Goal: Information Seeking & Learning: Learn about a topic

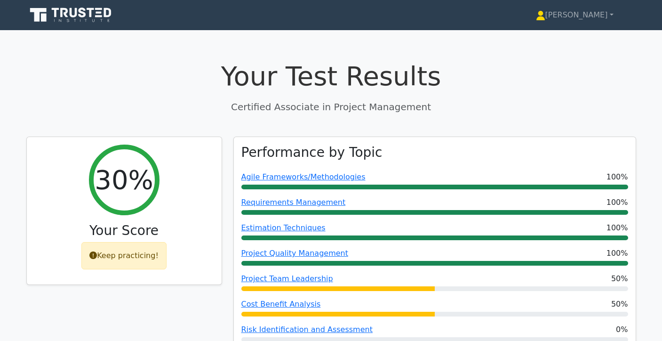
click at [78, 16] on icon at bounding box center [71, 15] width 90 height 18
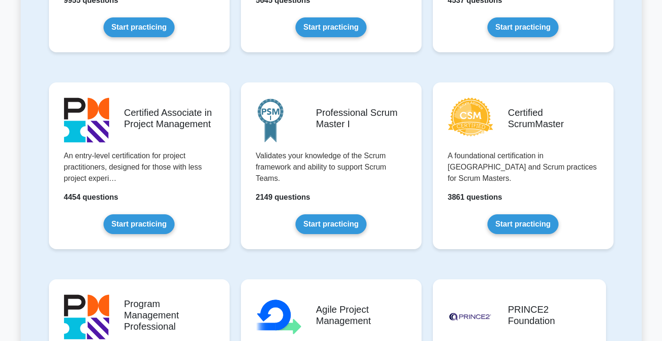
scroll to position [332, 0]
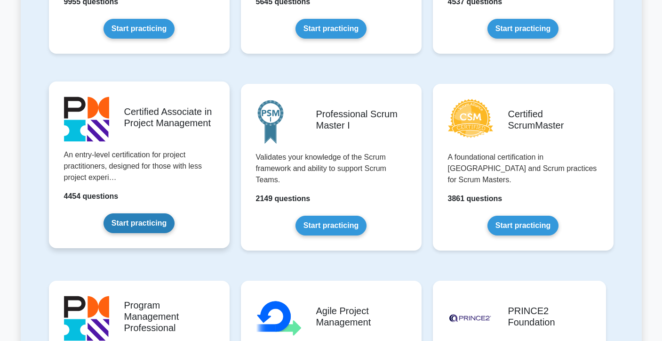
click at [136, 219] on link "Start practicing" at bounding box center [138, 223] width 71 height 20
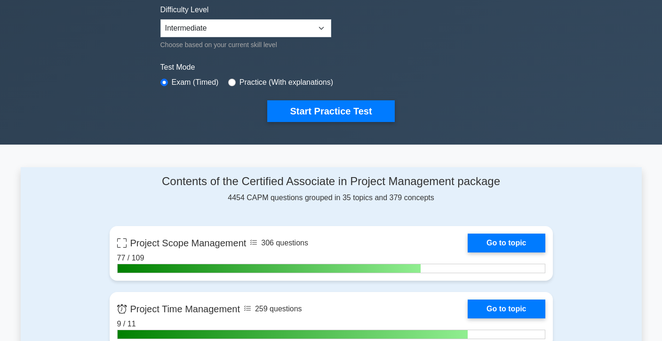
scroll to position [234, 0]
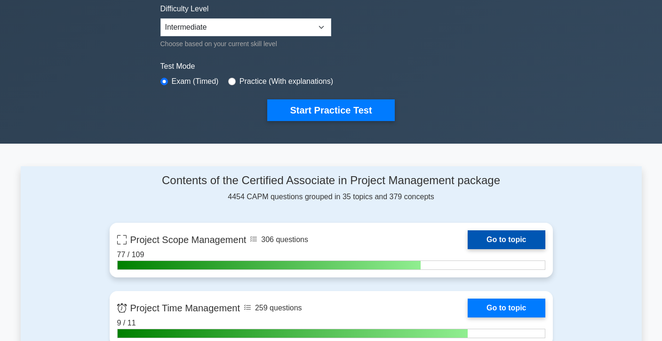
click at [468, 249] on link "Go to topic" at bounding box center [506, 239] width 77 height 19
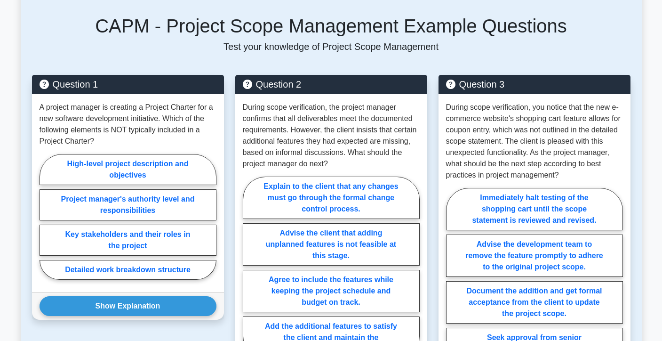
scroll to position [613, 0]
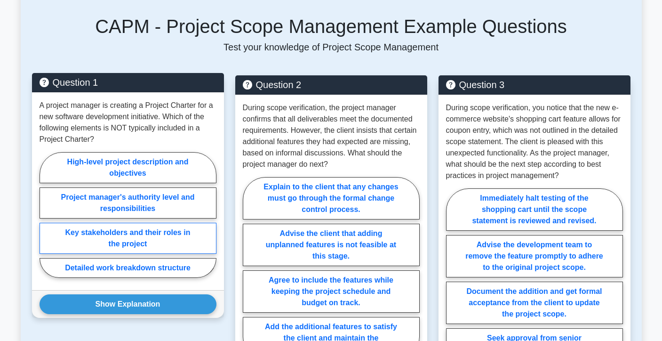
click at [186, 235] on label "Key stakeholders and their roles in the project" at bounding box center [128, 238] width 177 height 31
click at [46, 221] on input "Key stakeholders and their roles in the project" at bounding box center [43, 218] width 6 height 6
radio input "true"
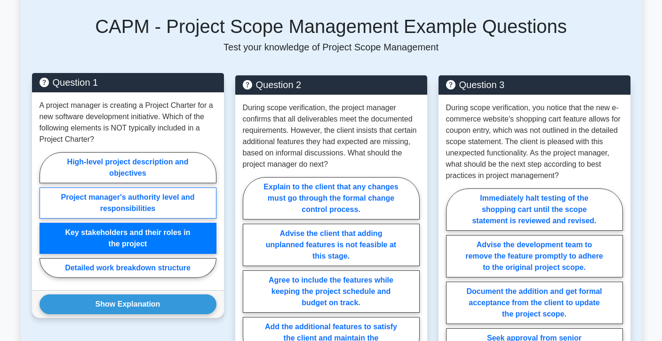
click at [172, 214] on label "Project manager's authority level and responsibilities" at bounding box center [128, 202] width 177 height 31
click at [46, 215] on input "Project manager's authority level and responsibilities" at bounding box center [43, 218] width 6 height 6
radio input "true"
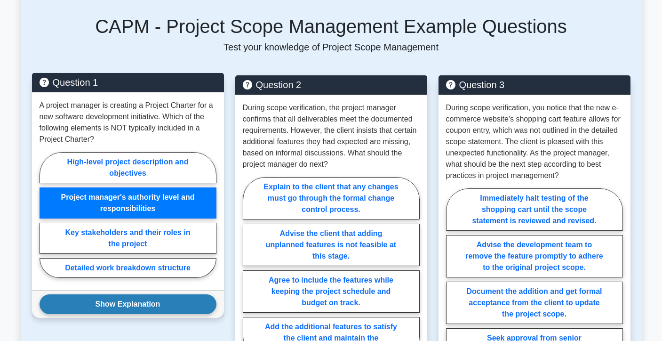
click at [132, 300] on button "Show Explanation" at bounding box center [128, 304] width 177 height 20
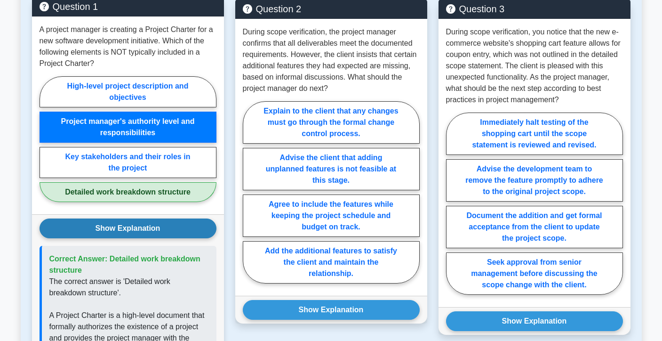
scroll to position [689, 0]
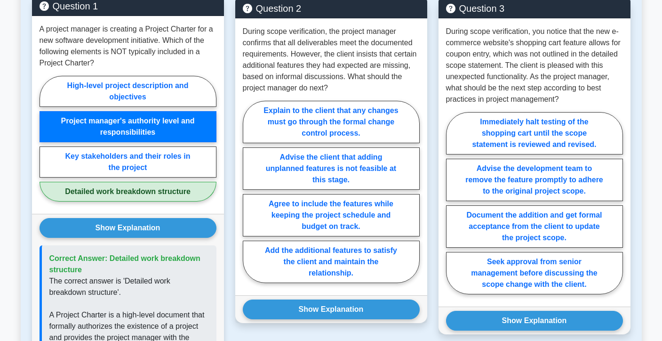
click at [163, 198] on label "Detailed work breakdown structure" at bounding box center [128, 192] width 177 height 20
click at [46, 144] on input "Detailed work breakdown structure" at bounding box center [43, 141] width 6 height 6
radio input "true"
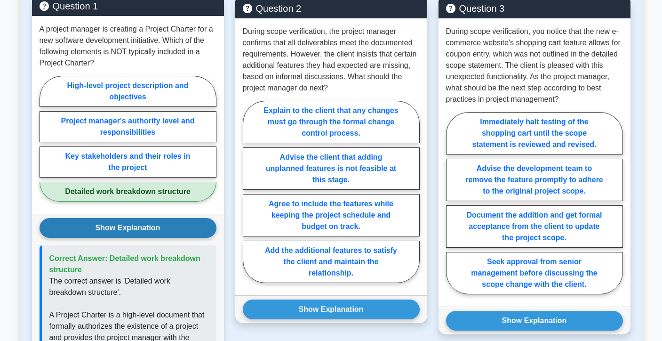
click at [151, 218] on button "Show Explanation" at bounding box center [128, 228] width 177 height 20
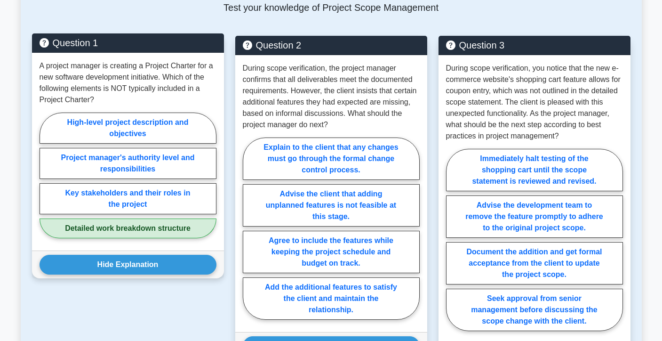
scroll to position [650, 0]
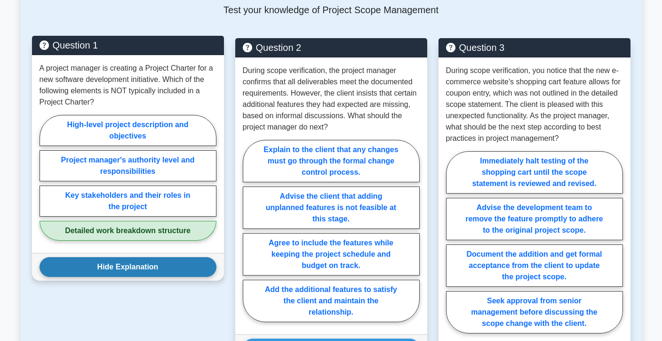
click at [104, 272] on button "Hide Explanation" at bounding box center [128, 267] width 177 height 20
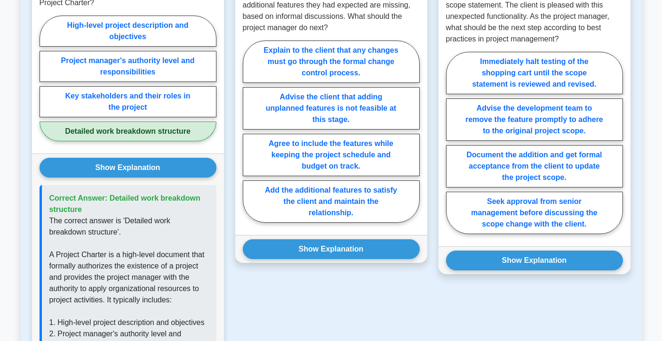
scroll to position [716, 0]
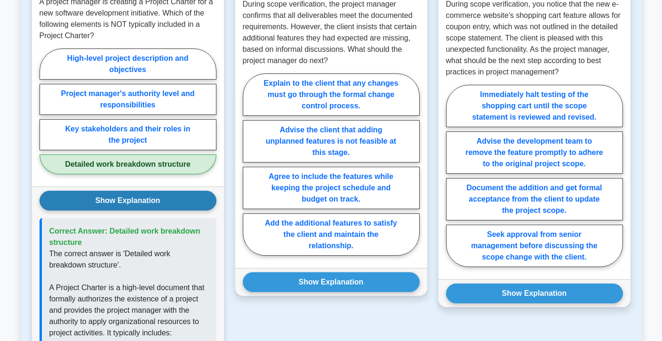
click at [145, 203] on button "Show Explanation" at bounding box center [128, 201] width 177 height 20
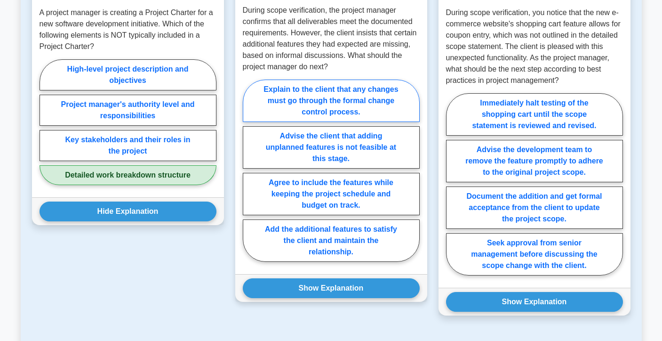
scroll to position [707, 0]
click at [366, 104] on label "Explain to the client that any changes must go through the formal change contro…" at bounding box center [331, 101] width 177 height 42
click at [249, 171] on input "Explain to the client that any changes must go through the formal change contro…" at bounding box center [246, 174] width 6 height 6
radio input "true"
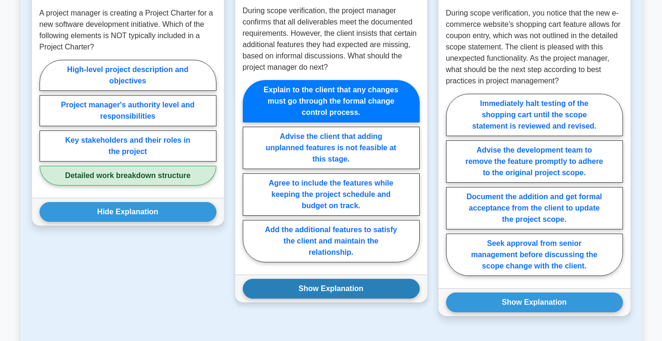
click at [318, 286] on button "Show Explanation" at bounding box center [331, 289] width 177 height 20
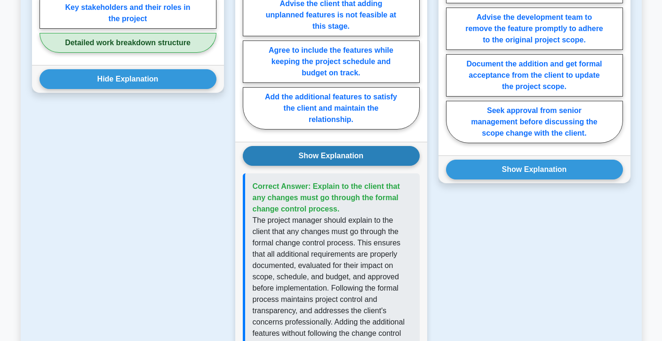
scroll to position [839, 0]
click at [376, 154] on button "Show Explanation" at bounding box center [331, 156] width 177 height 20
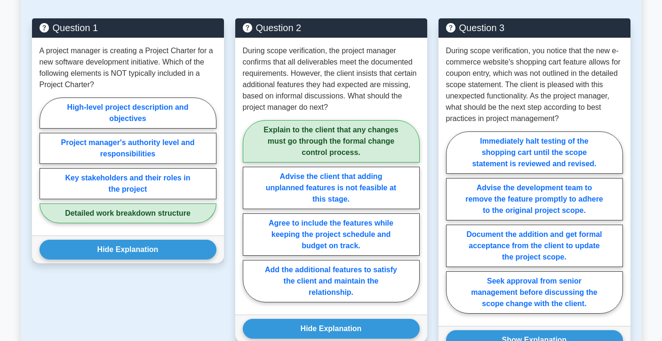
scroll to position [667, 0]
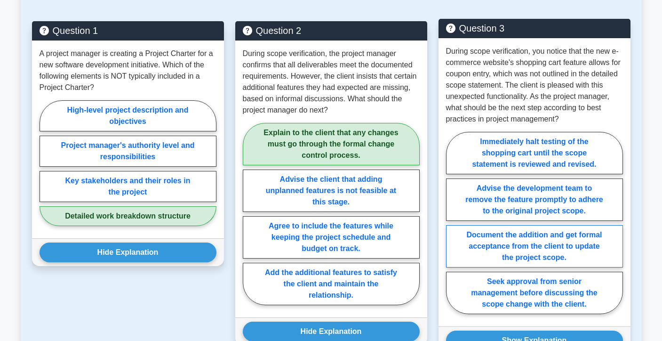
click at [511, 235] on label "Document the addition and get formal acceptance from the client to update the p…" at bounding box center [534, 246] width 177 height 42
click at [452, 229] on input "Document the addition and get formal acceptance from the client to update the p…" at bounding box center [449, 226] width 6 height 6
radio input "true"
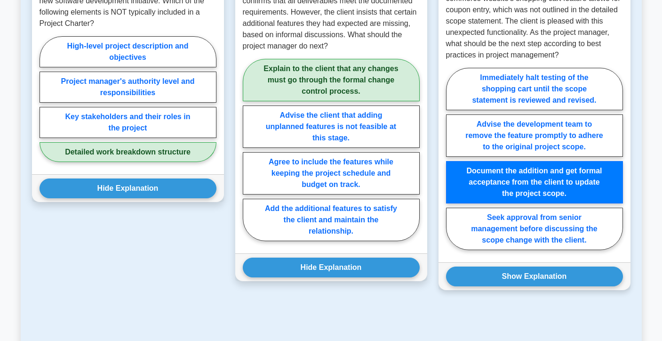
scroll to position [735, 0]
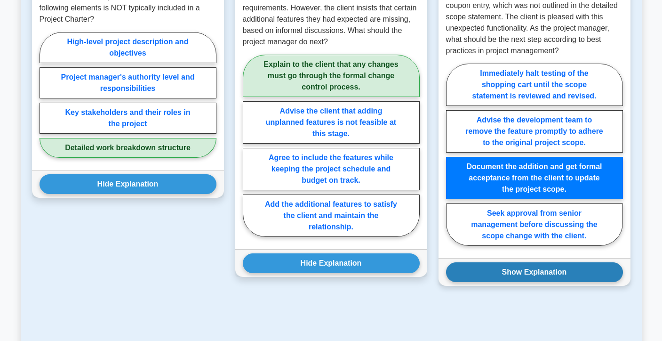
click at [515, 275] on button "Show Explanation" at bounding box center [534, 272] width 177 height 20
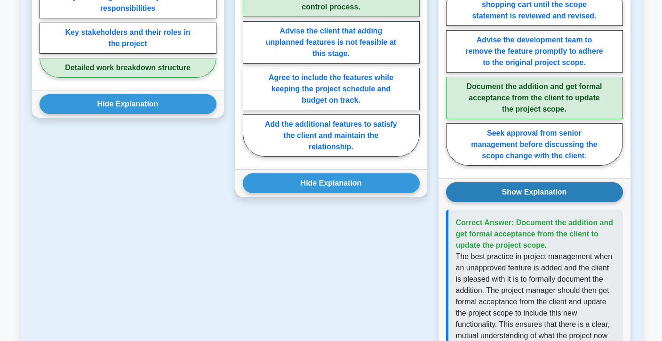
scroll to position [816, 0]
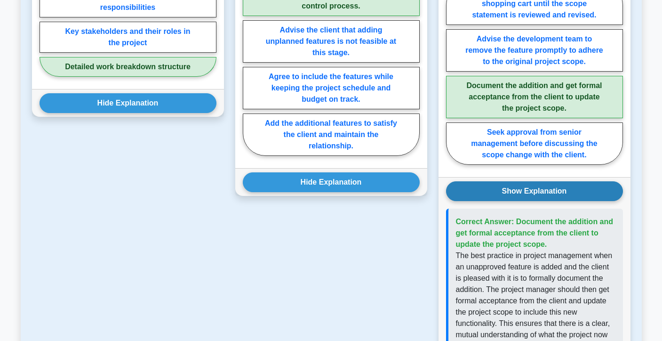
click at [533, 195] on button "Show Explanation" at bounding box center [534, 191] width 177 height 20
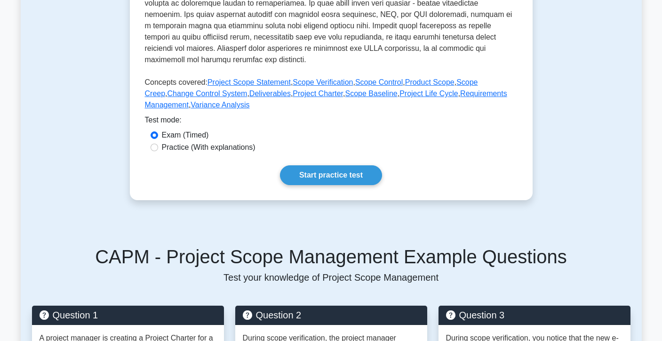
scroll to position [384, 0]
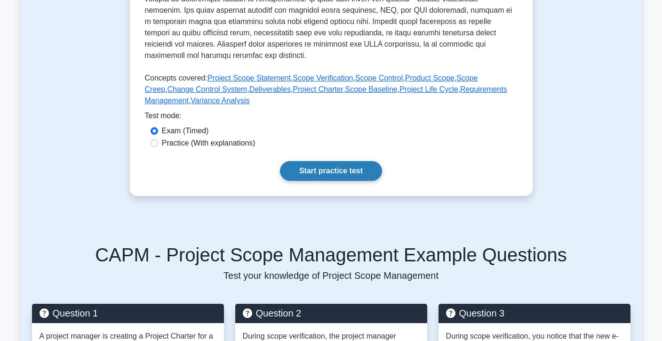
click at [369, 170] on link "Start practice test" at bounding box center [331, 171] width 102 height 20
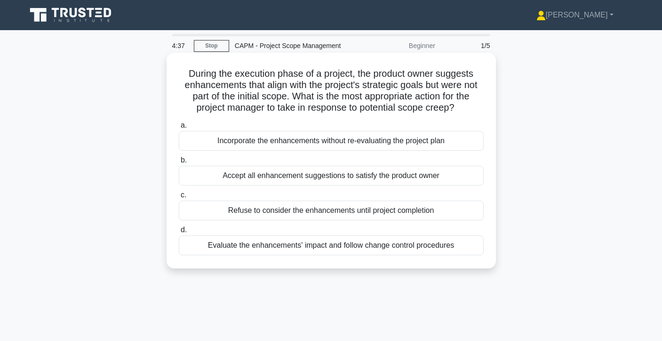
click at [374, 249] on div "Evaluate the enhancements' impact and follow change control procedures" at bounding box center [331, 245] width 305 height 20
click at [179, 233] on input "d. Evaluate the enhancements' impact and follow change control procedures" at bounding box center [179, 230] width 0 height 6
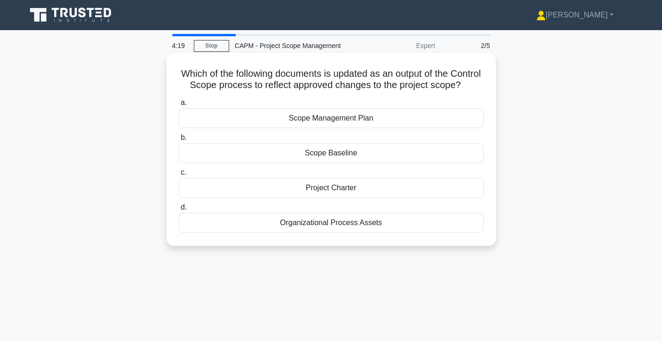
click at [368, 151] on div "Scope Baseline" at bounding box center [331, 153] width 305 height 20
click at [179, 141] on input "b. Scope Baseline" at bounding box center [179, 138] width 0 height 6
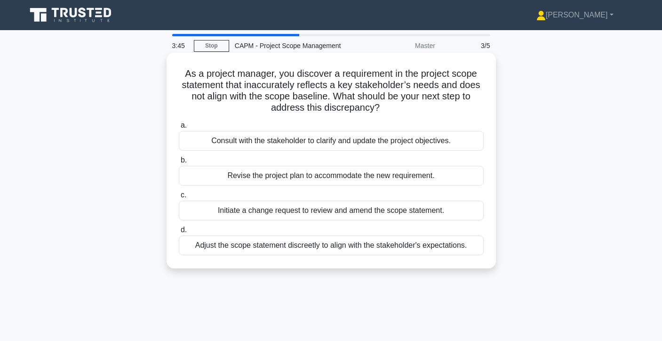
click at [378, 141] on div "Consult with the stakeholder to clarify and update the project objectives." at bounding box center [331, 141] width 305 height 20
click at [179, 128] on input "a. Consult with the stakeholder to clarify and update the project objectives." at bounding box center [179, 125] width 0 height 6
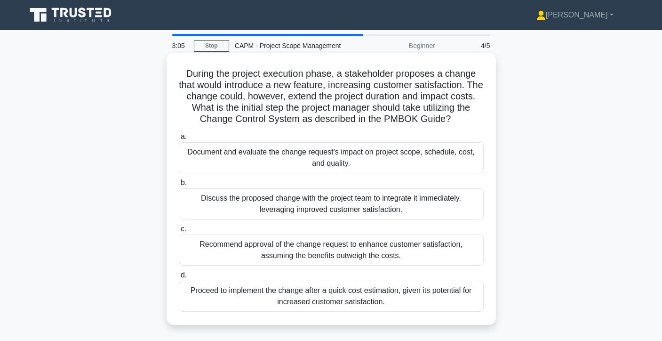
click at [385, 163] on div "Document and evaluate the change request's impact on project scope, schedule, c…" at bounding box center [331, 157] width 305 height 31
click at [179, 140] on input "a. Document and evaluate the change request's impact on project scope, schedule…" at bounding box center [179, 137] width 0 height 6
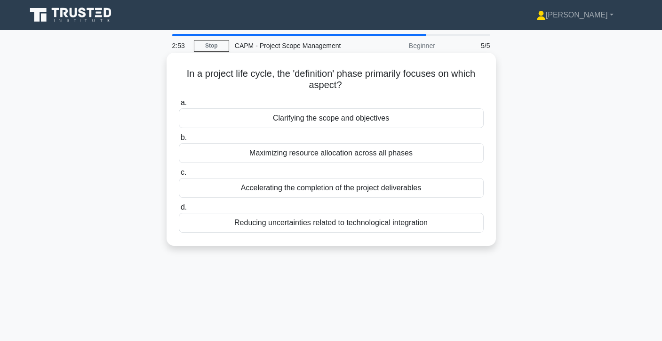
click at [392, 123] on div "Clarifying the scope and objectives" at bounding box center [331, 118] width 305 height 20
click at [179, 106] on input "a. Clarifying the scope and objectives" at bounding box center [179, 103] width 0 height 6
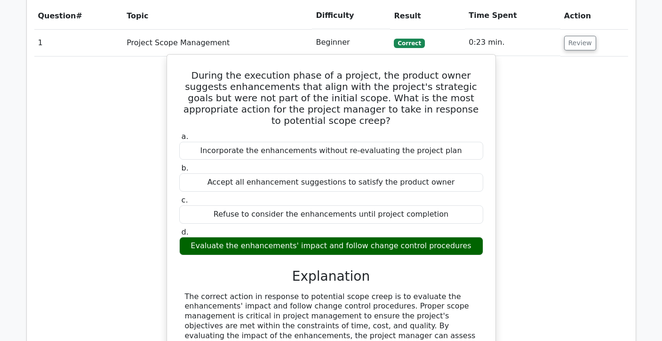
scroll to position [448, 0]
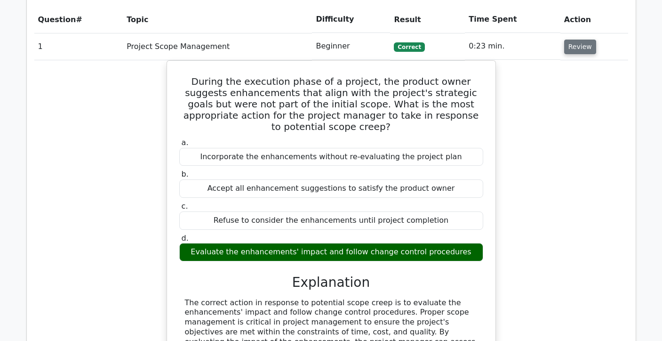
click at [574, 47] on button "Review" at bounding box center [580, 47] width 32 height 15
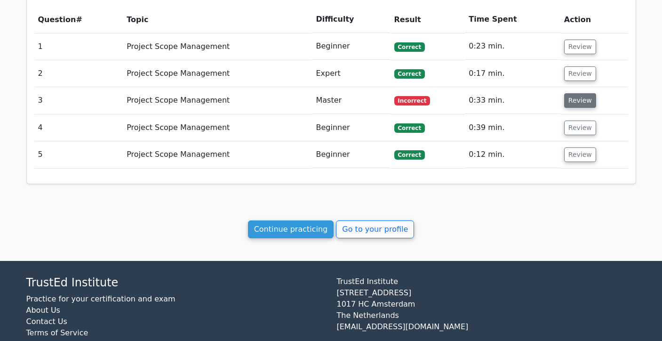
click at [575, 102] on button "Review" at bounding box center [580, 100] width 32 height 15
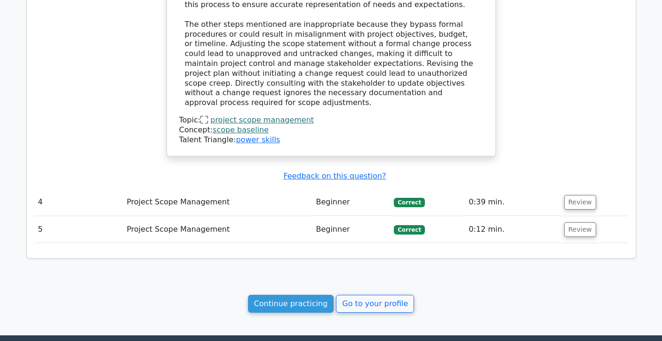
scroll to position [872, 0]
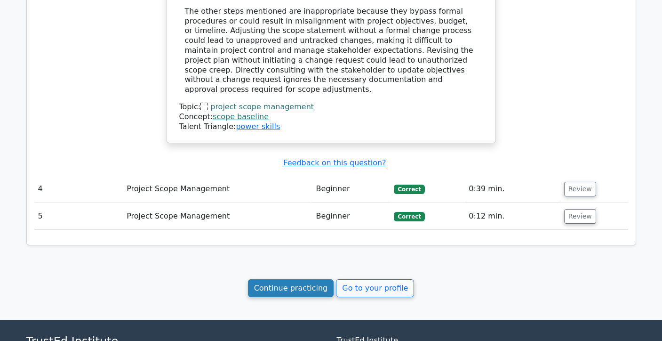
click at [326, 279] on link "Continue practicing" at bounding box center [291, 288] width 86 height 18
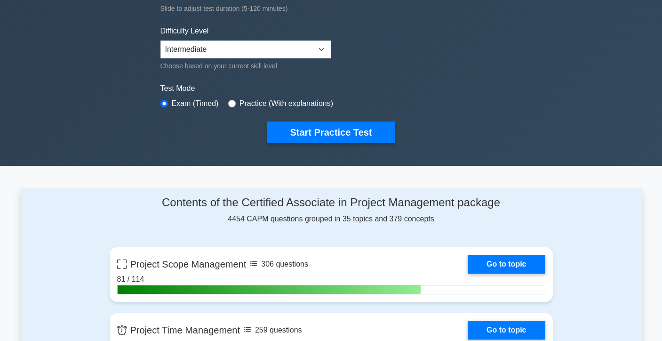
scroll to position [219, 0]
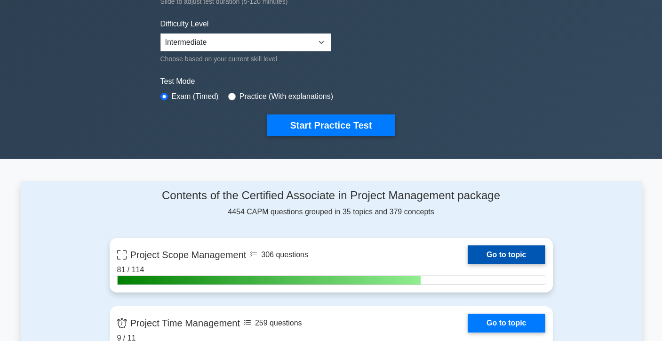
click at [468, 264] on link "Go to topic" at bounding box center [506, 254] width 77 height 19
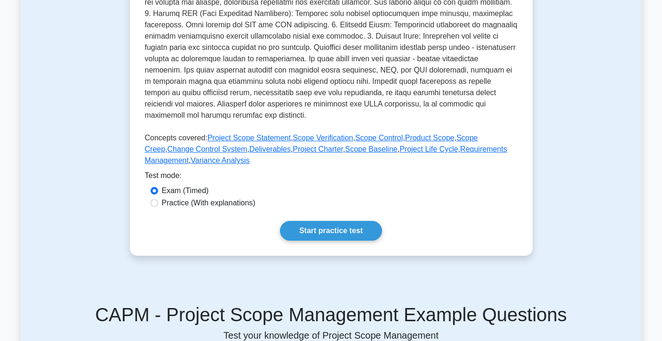
scroll to position [326, 0]
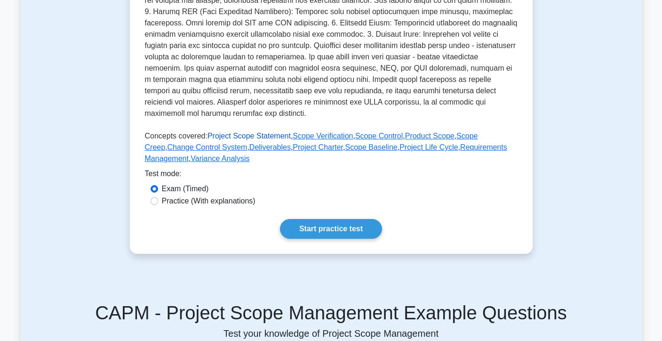
click at [276, 136] on link "Project Scope Statement" at bounding box center [248, 136] width 83 height 8
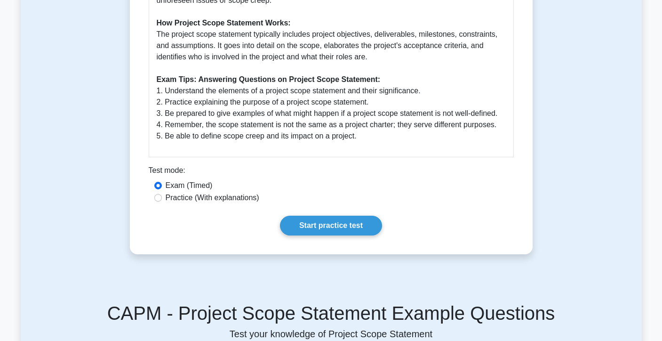
scroll to position [408, 0]
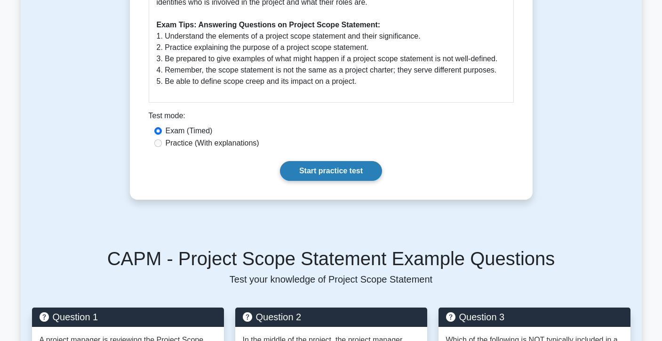
click at [324, 178] on link "Start practice test" at bounding box center [331, 171] width 102 height 20
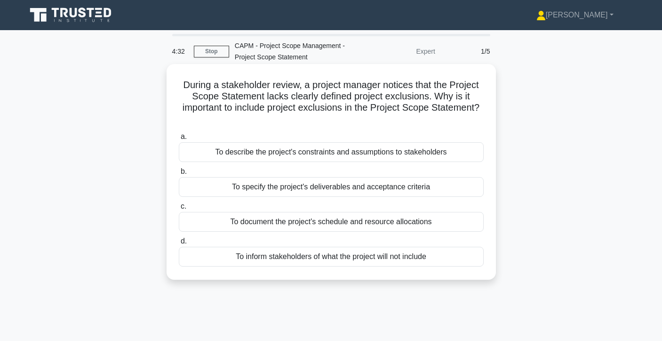
click at [323, 261] on div "To inform stakeholders of what the project will not include" at bounding box center [331, 257] width 305 height 20
click at [179, 244] on input "d. To inform stakeholders of what the project will not include" at bounding box center [179, 241] width 0 height 6
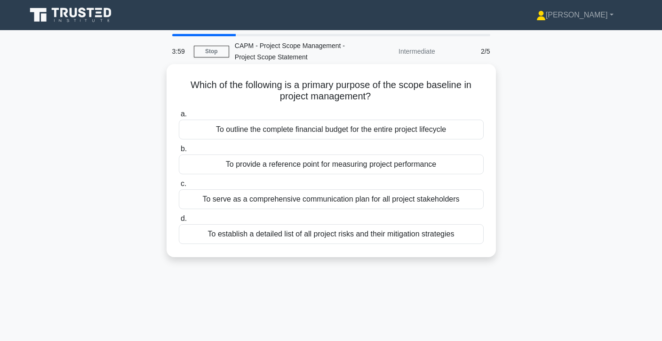
click at [371, 128] on div "To outline the complete financial budget for the entire project lifecycle" at bounding box center [331, 129] width 305 height 20
click at [179, 117] on input "a. To outline the complete financial budget for the entire project lifecycle" at bounding box center [179, 114] width 0 height 6
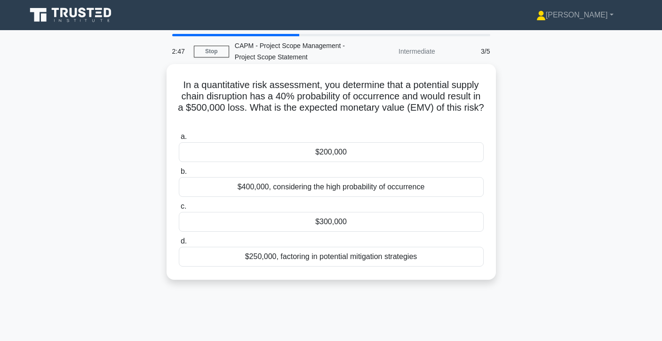
click at [295, 151] on div "$200,000" at bounding box center [331, 152] width 305 height 20
click at [179, 140] on input "a. $200,000" at bounding box center [179, 137] width 0 height 6
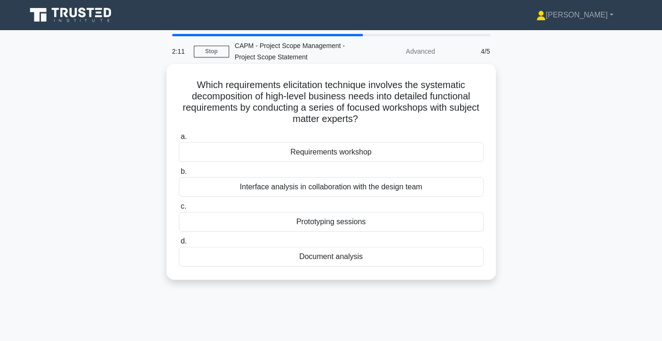
click at [326, 156] on div "Requirements workshop" at bounding box center [331, 152] width 305 height 20
click at [179, 140] on input "a. Requirements workshop" at bounding box center [179, 137] width 0 height 6
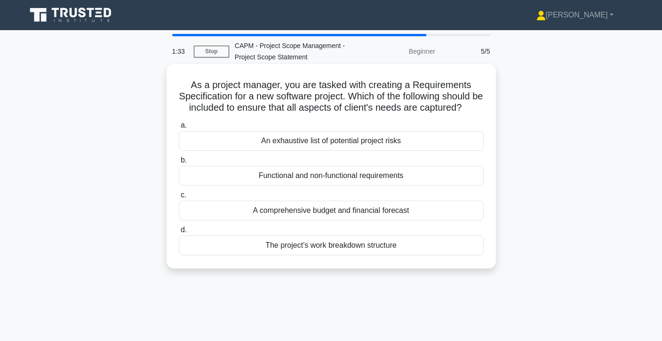
click at [328, 176] on div "Functional and non-functional requirements" at bounding box center [331, 176] width 305 height 20
click at [179, 163] on input "b. Functional and non-functional requirements" at bounding box center [179, 160] width 0 height 6
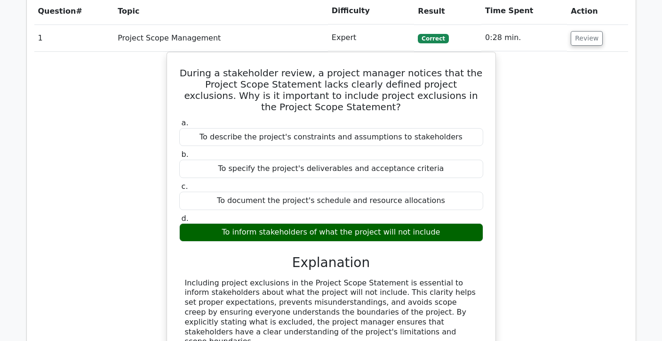
scroll to position [458, 0]
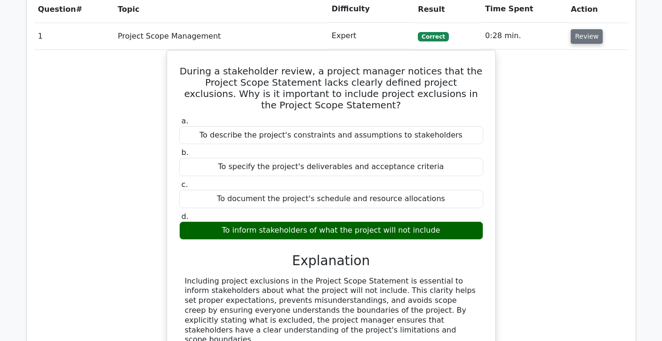
click at [576, 39] on button "Review" at bounding box center [587, 36] width 32 height 15
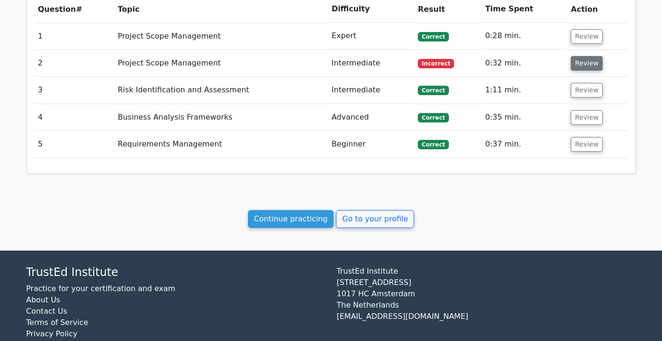
click at [579, 66] on button "Review" at bounding box center [587, 63] width 32 height 15
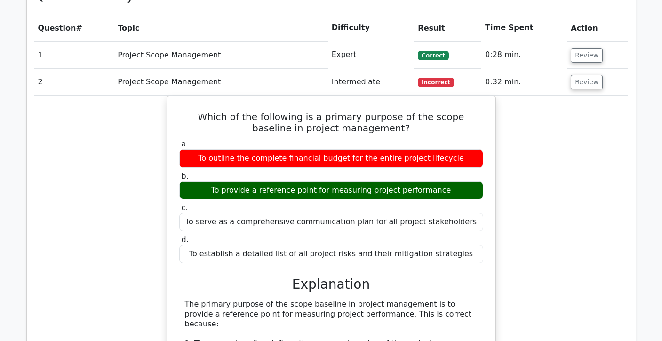
scroll to position [436, 0]
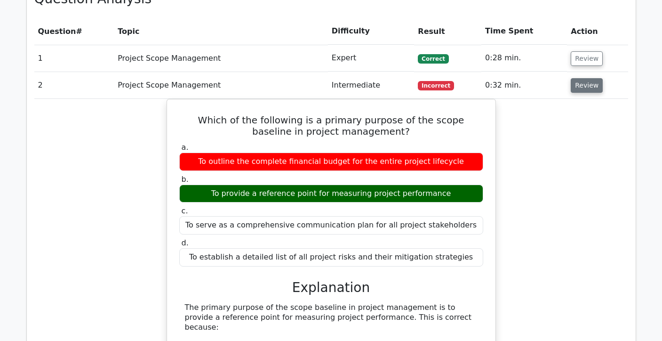
click at [581, 88] on button "Review" at bounding box center [587, 85] width 32 height 15
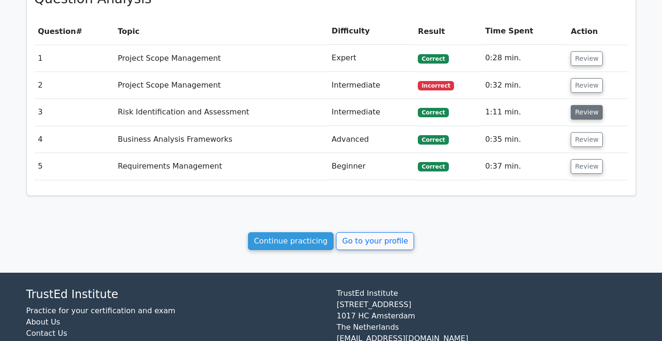
click at [582, 117] on button "Review" at bounding box center [587, 112] width 32 height 15
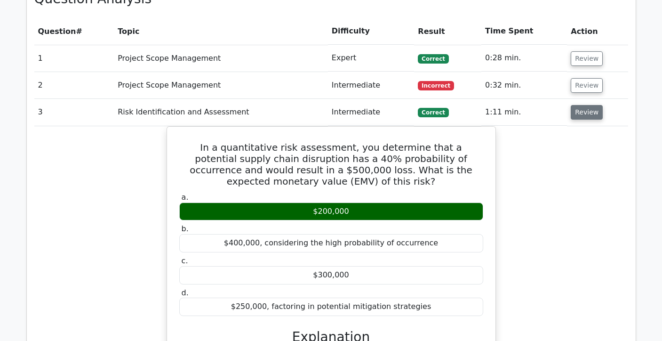
click at [582, 117] on button "Review" at bounding box center [587, 112] width 32 height 15
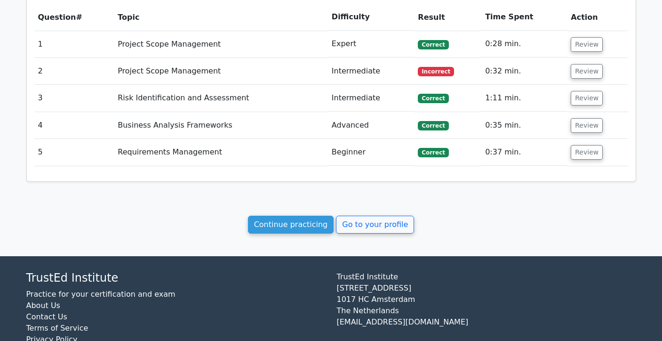
scroll to position [479, 0]
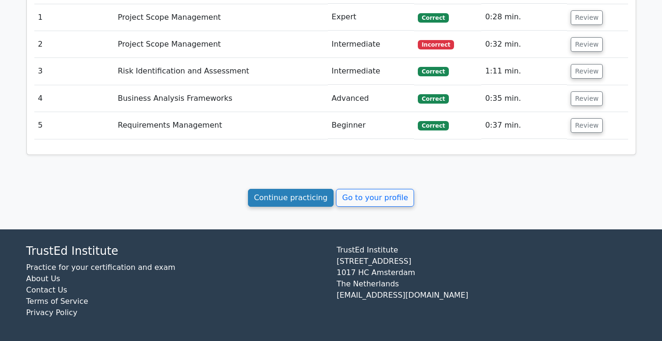
click at [313, 202] on link "Continue practicing" at bounding box center [291, 198] width 86 height 18
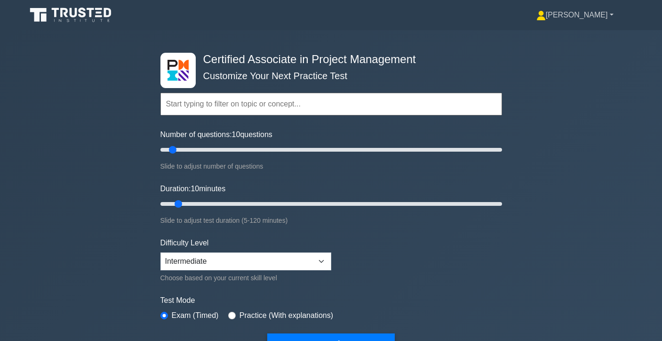
click at [545, 18] on icon at bounding box center [541, 18] width 8 height 4
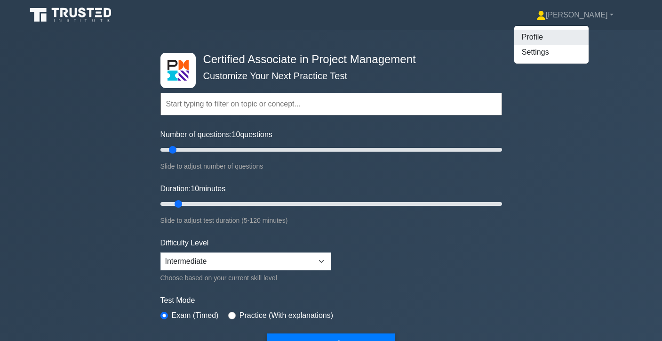
click at [579, 32] on link "Profile" at bounding box center [551, 37] width 74 height 15
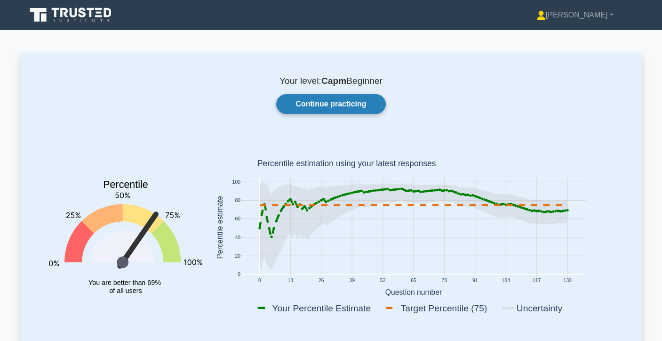
click at [363, 104] on link "Continue practicing" at bounding box center [330, 104] width 109 height 20
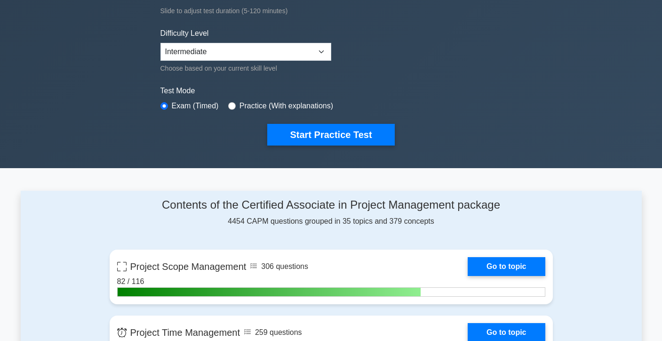
scroll to position [263, 0]
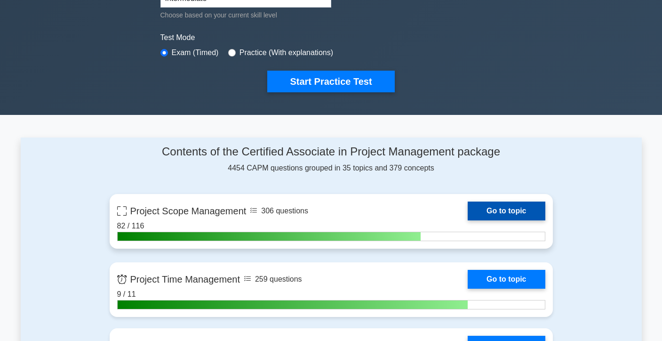
click at [468, 216] on link "Go to topic" at bounding box center [506, 210] width 77 height 19
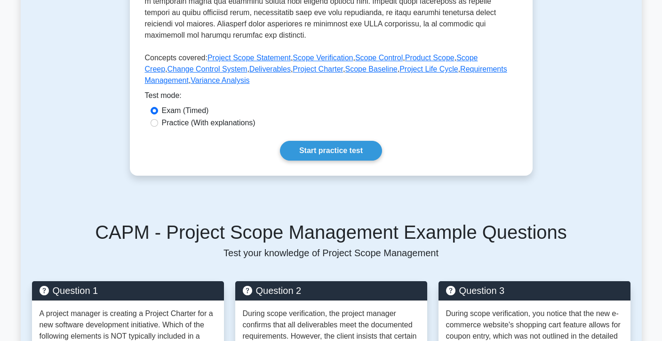
scroll to position [369, 0]
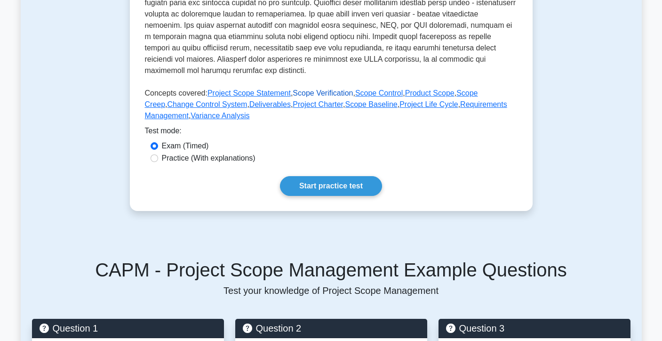
click at [318, 93] on link "Scope Verification" at bounding box center [323, 93] width 60 height 8
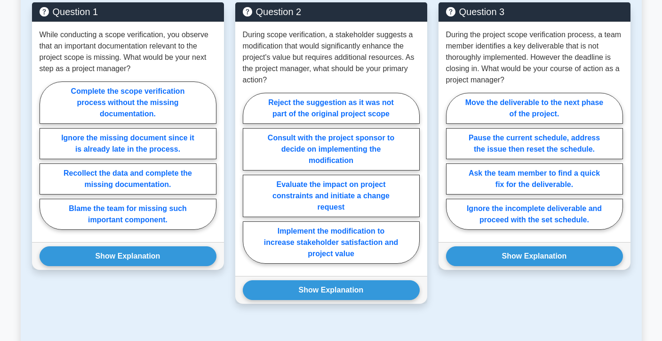
scroll to position [770, 0]
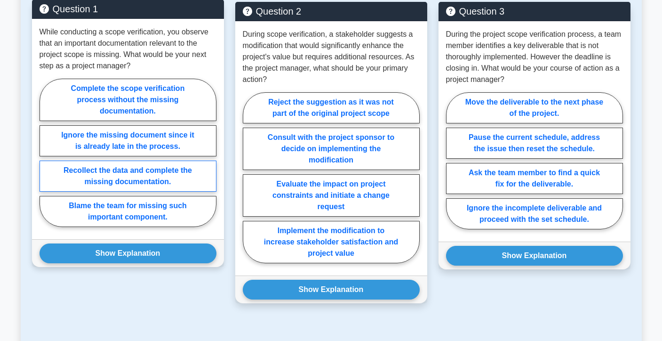
click at [178, 175] on label "Recollect the data and complete the missing documentation." at bounding box center [128, 175] width 177 height 31
click at [46, 159] on input "Recollect the data and complete the missing documentation." at bounding box center [43, 155] width 6 height 6
radio input "true"
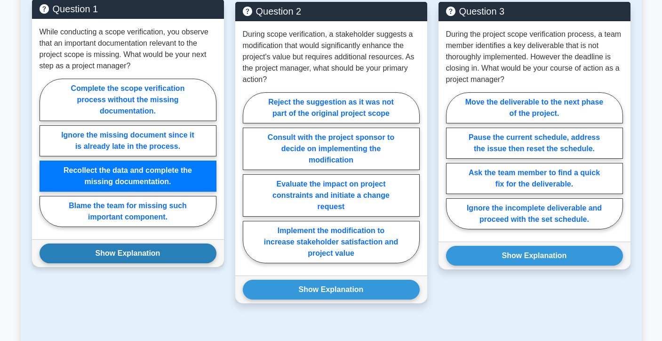
click at [159, 255] on button "Show Explanation" at bounding box center [128, 253] width 177 height 20
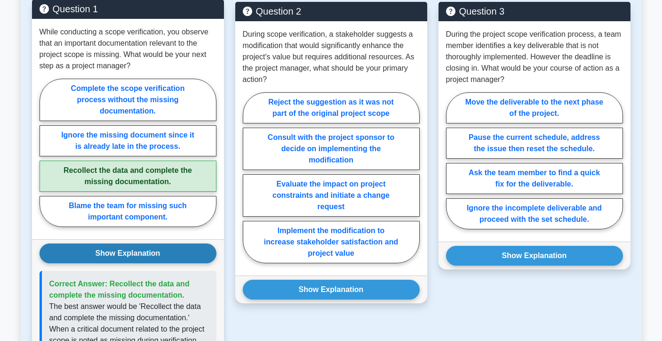
click at [159, 255] on button "Show Explanation" at bounding box center [128, 253] width 177 height 20
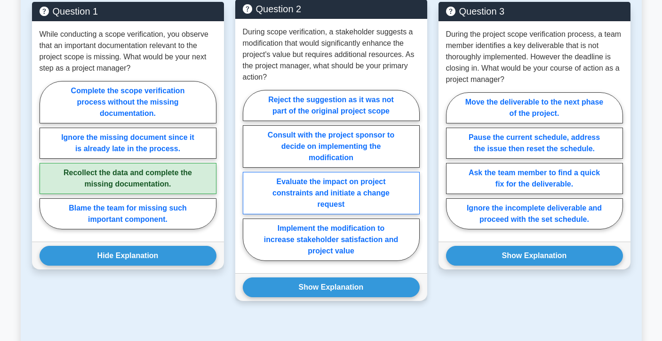
click at [288, 197] on label "Evaluate the impact on project constraints and initiate a change request" at bounding box center [331, 193] width 177 height 42
click at [249, 181] on input "Evaluate the impact on project constraints and initiate a change request" at bounding box center [246, 178] width 6 height 6
radio input "true"
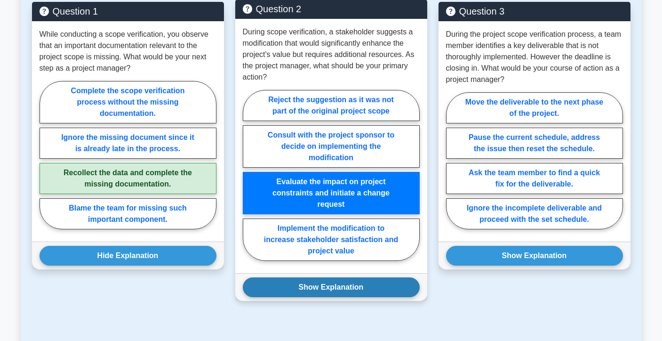
click at [294, 285] on button "Show Explanation" at bounding box center [331, 287] width 177 height 20
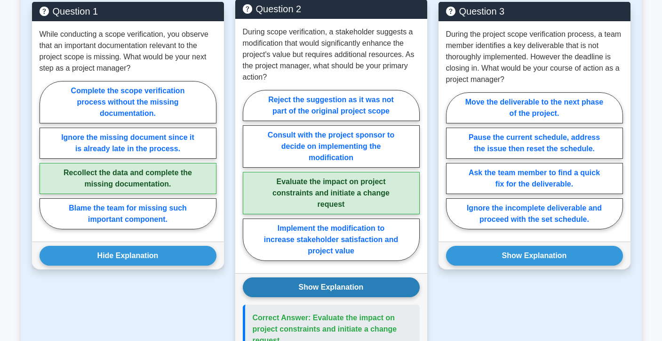
click at [296, 286] on button "Show Explanation" at bounding box center [331, 287] width 177 height 20
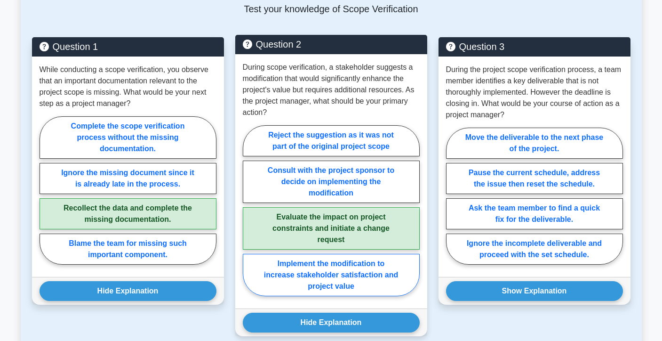
scroll to position [732, 0]
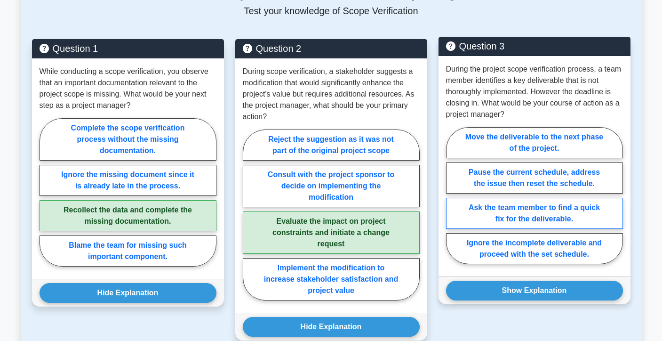
click at [520, 209] on label "Ask the team member to find a quick fix for the deliverable." at bounding box center [534, 213] width 177 height 31
click at [452, 201] on input "Ask the team member to find a quick fix for the deliverable." at bounding box center [449, 198] width 6 height 6
radio input "true"
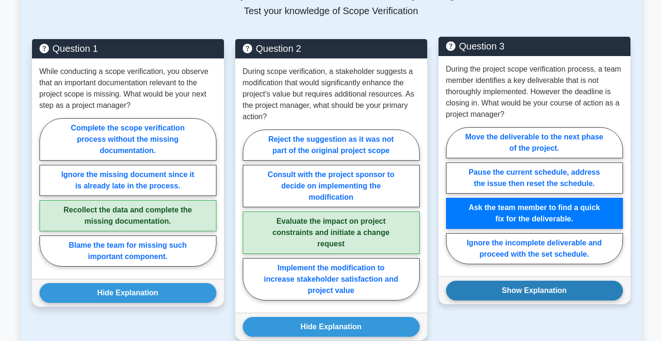
click at [500, 294] on button "Show Explanation" at bounding box center [534, 290] width 177 height 20
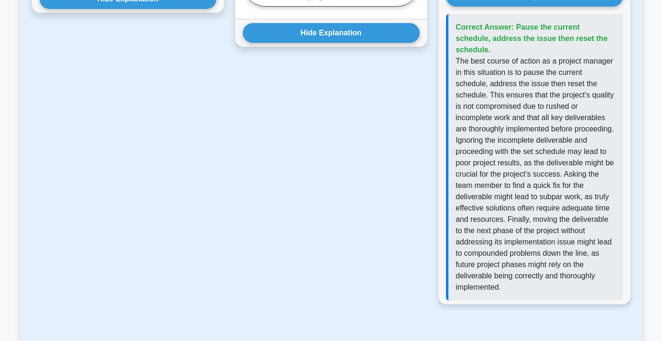
scroll to position [941, 0]
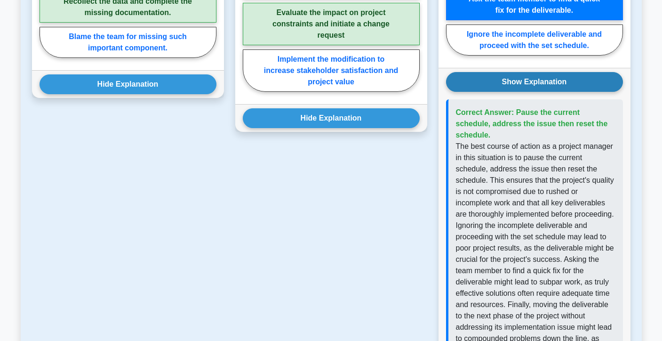
click at [555, 82] on button "Show Explanation" at bounding box center [534, 82] width 177 height 20
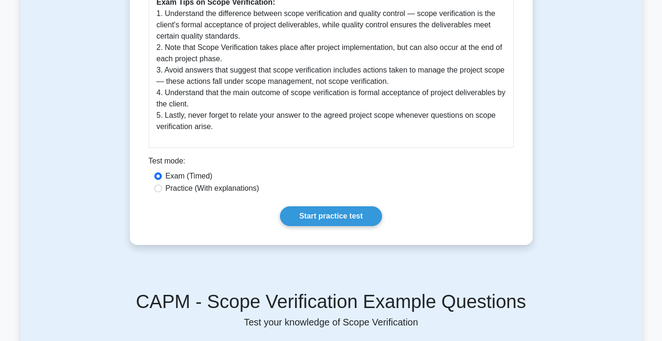
scroll to position [392, 0]
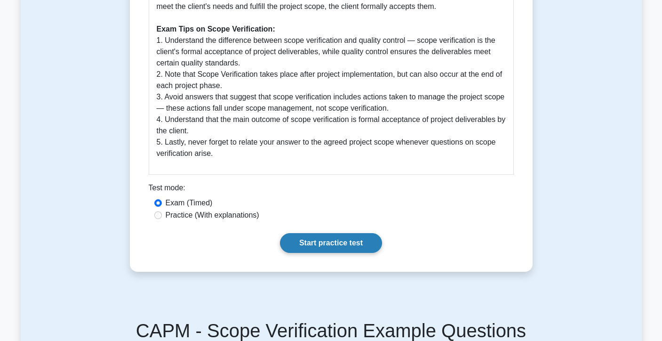
click at [364, 247] on link "Start practice test" at bounding box center [331, 243] width 102 height 20
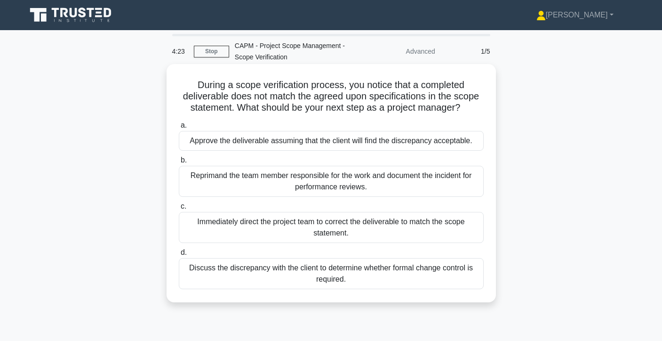
click at [366, 275] on div "Discuss the discrepancy with the client to determine whether formal change cont…" at bounding box center [331, 273] width 305 height 31
click at [179, 255] on input "d. Discuss the discrepancy with the client to determine whether formal change c…" at bounding box center [179, 252] width 0 height 6
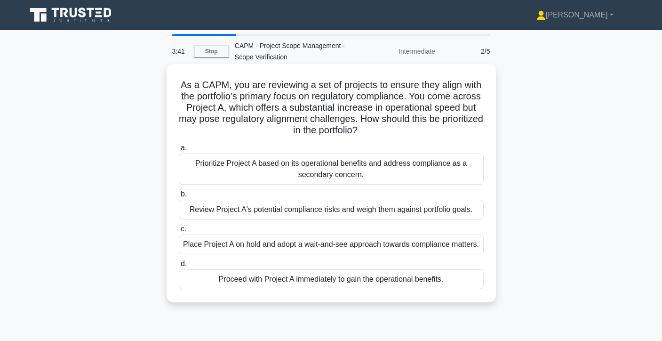
click at [398, 212] on div "Review Project A's potential compliance risks and weigh them against portfolio …" at bounding box center [331, 209] width 305 height 20
click at [179, 197] on input "b. Review Project A's potential compliance risks and weigh them against portfol…" at bounding box center [179, 194] width 0 height 6
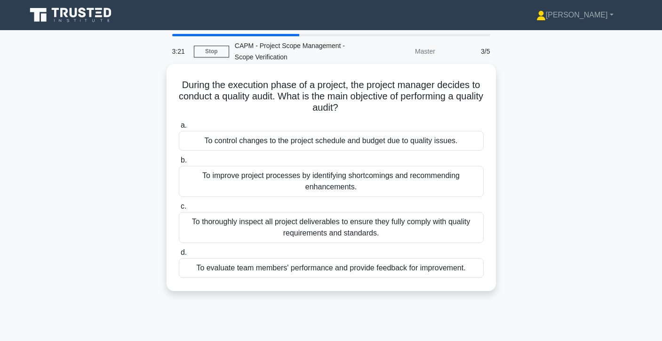
click at [397, 227] on div "To thoroughly inspect all project deliverables to ensure they fully comply with…" at bounding box center [331, 227] width 305 height 31
click at [179, 209] on input "c. To thoroughly inspect all project deliverables to ensure they fully comply w…" at bounding box center [179, 206] width 0 height 6
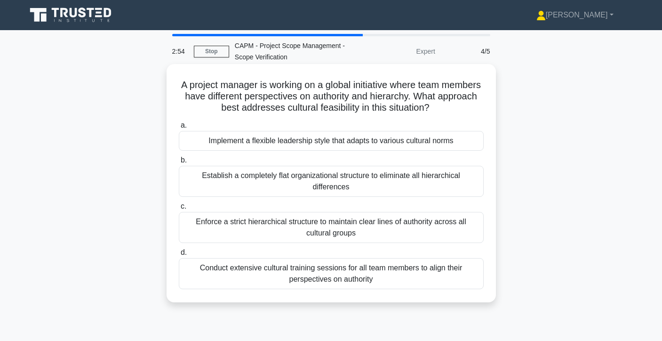
click at [405, 145] on div "Implement a flexible leadership style that adapts to various cultural norms" at bounding box center [331, 141] width 305 height 20
click at [179, 128] on input "a. Implement a flexible leadership style that adapts to various cultural norms" at bounding box center [179, 125] width 0 height 6
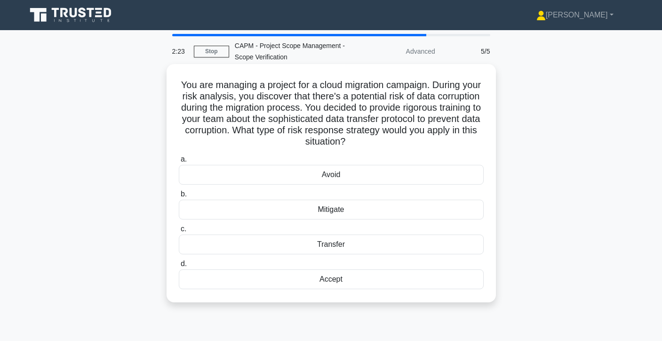
click at [371, 179] on div "Avoid" at bounding box center [331, 175] width 305 height 20
click at [179, 162] on input "a. Avoid" at bounding box center [179, 159] width 0 height 6
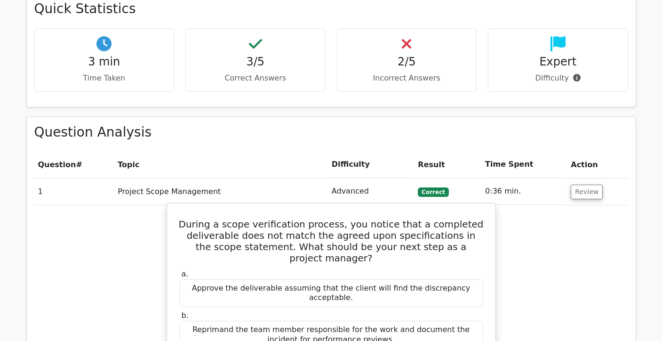
scroll to position [325, 0]
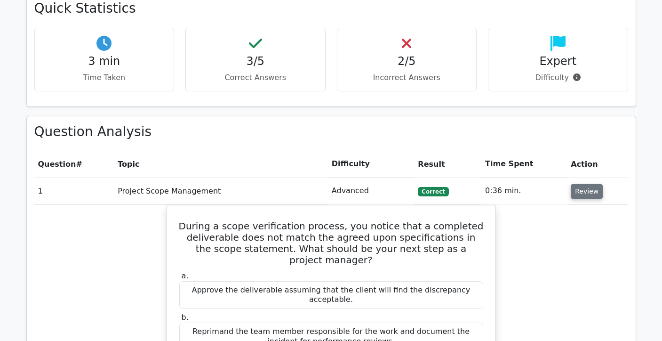
click at [578, 190] on button "Review" at bounding box center [587, 191] width 32 height 15
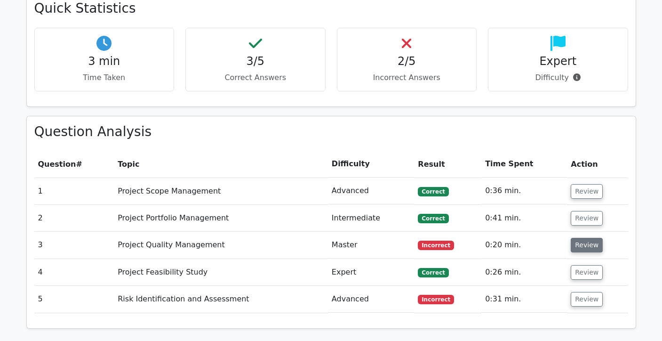
click at [579, 246] on button "Review" at bounding box center [587, 245] width 32 height 15
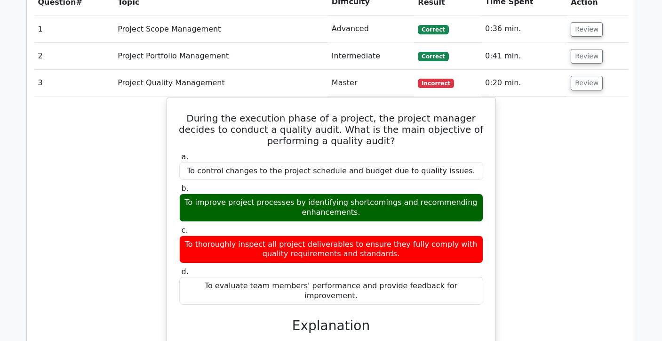
scroll to position [484, 0]
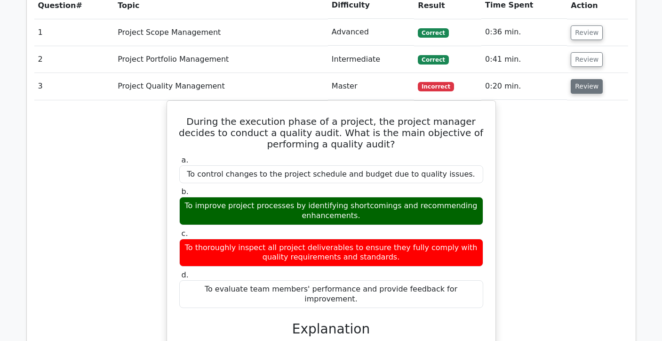
click at [579, 86] on button "Review" at bounding box center [587, 86] width 32 height 15
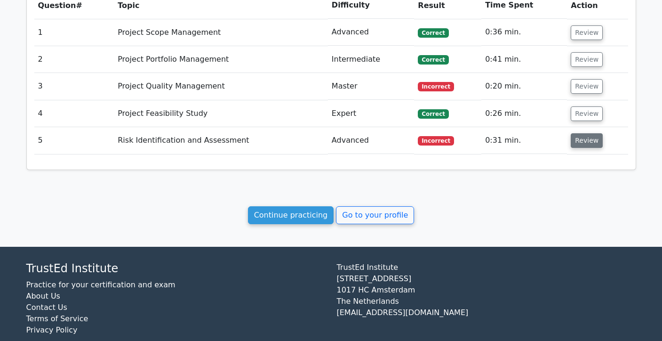
click at [581, 138] on button "Review" at bounding box center [587, 140] width 32 height 15
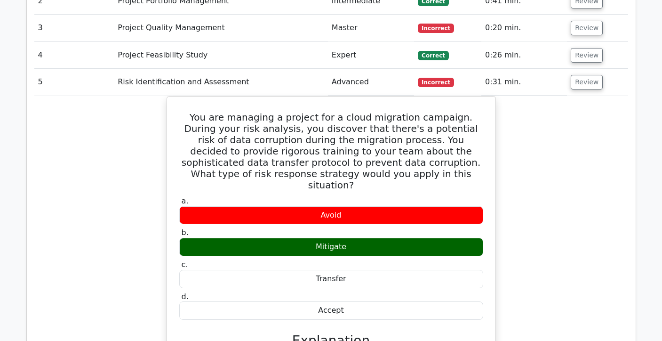
scroll to position [544, 0]
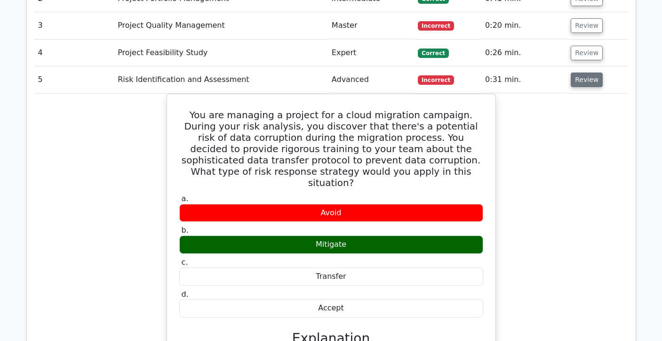
click at [578, 82] on button "Review" at bounding box center [587, 79] width 32 height 15
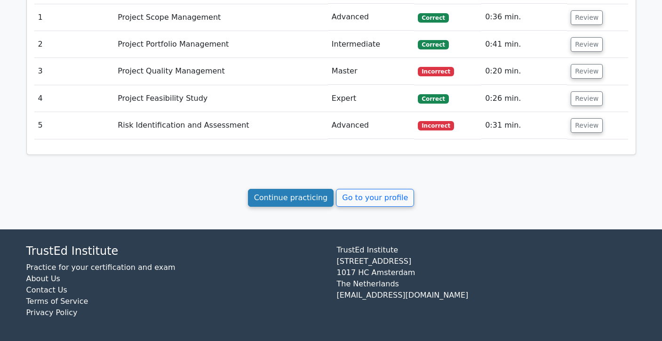
click at [311, 198] on link "Continue practicing" at bounding box center [291, 198] width 86 height 18
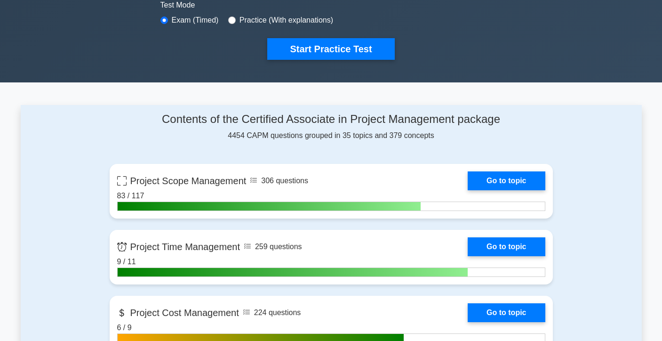
scroll to position [296, 0]
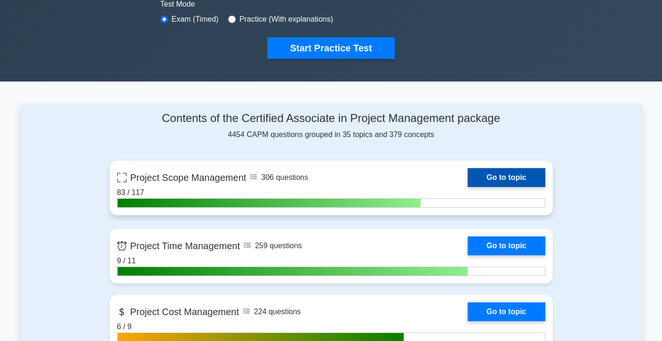
click at [468, 187] on link "Go to topic" at bounding box center [506, 177] width 77 height 19
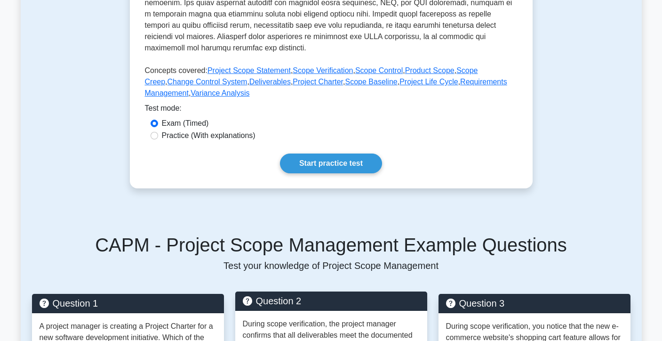
scroll to position [384, 0]
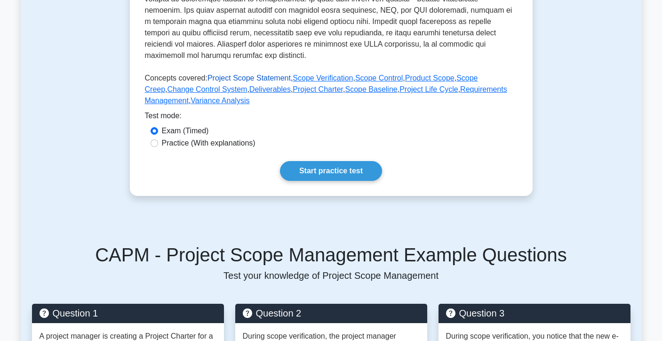
click at [274, 76] on link "Project Scope Statement" at bounding box center [248, 78] width 83 height 8
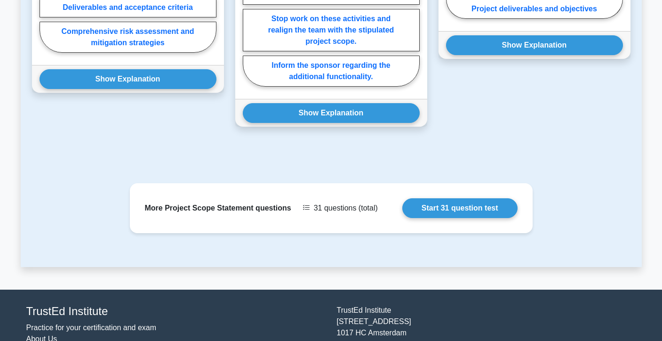
scroll to position [868, 0]
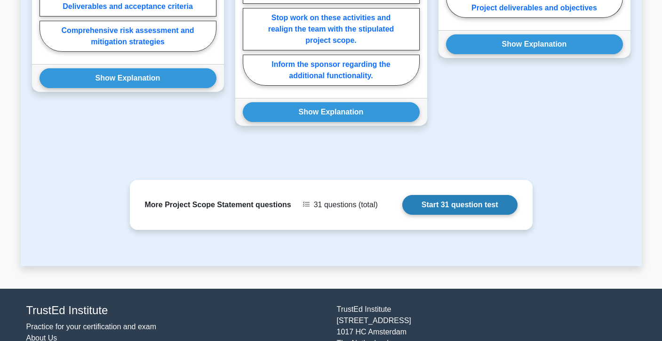
click at [443, 207] on link "Start 31 question test" at bounding box center [459, 205] width 115 height 20
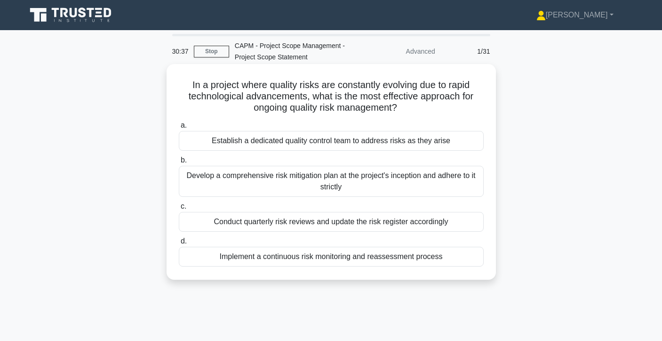
click at [408, 263] on div "Implement a continuous risk monitoring and reassessment process" at bounding box center [331, 257] width 305 height 20
click at [179, 244] on input "d. Implement a continuous risk monitoring and reassessment process" at bounding box center [179, 241] width 0 height 6
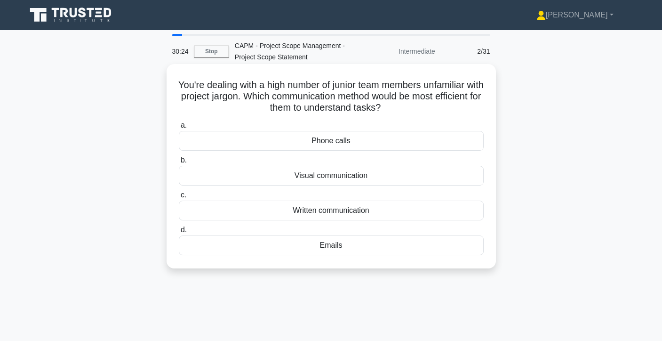
click at [442, 176] on div "Visual communication" at bounding box center [331, 176] width 305 height 20
click at [179, 163] on input "b. Visual communication" at bounding box center [179, 160] width 0 height 6
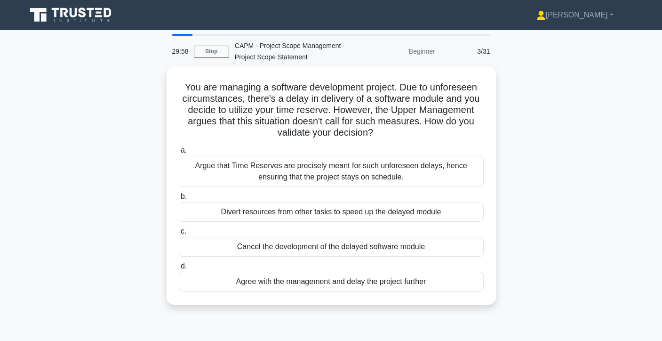
click at [442, 176] on div "Argue that Time Reserves are precisely meant for such unforeseen delays, hence …" at bounding box center [331, 171] width 305 height 31
click at [179, 153] on input "a. Argue that Time Reserves are precisely meant for such unforeseen delays, hen…" at bounding box center [179, 150] width 0 height 6
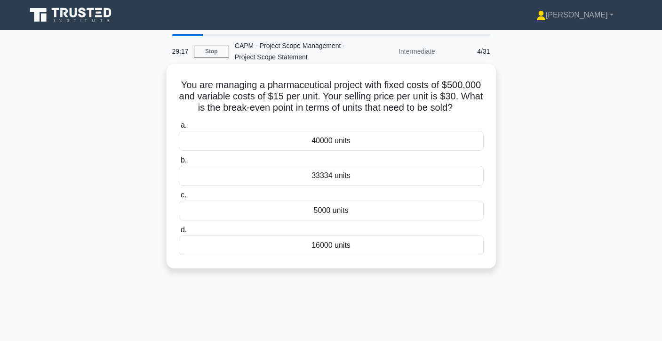
click at [428, 242] on div "16000 units" at bounding box center [331, 245] width 305 height 20
click at [179, 233] on input "d. 16000 units" at bounding box center [179, 230] width 0 height 6
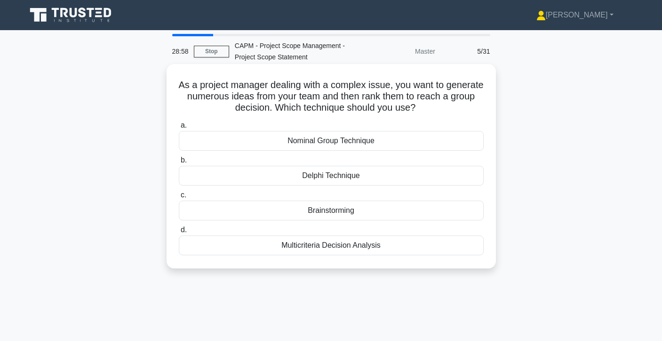
click at [426, 204] on div "Brainstorming" at bounding box center [331, 210] width 305 height 20
click at [179, 198] on input "c. Brainstorming" at bounding box center [179, 195] width 0 height 6
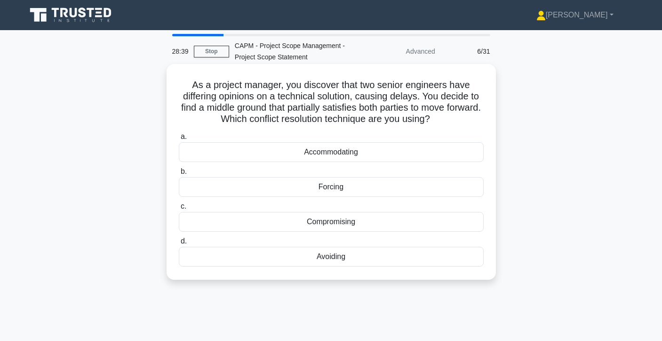
click at [405, 222] on div "Compromising" at bounding box center [331, 222] width 305 height 20
click at [179, 209] on input "c. Compromising" at bounding box center [179, 206] width 0 height 6
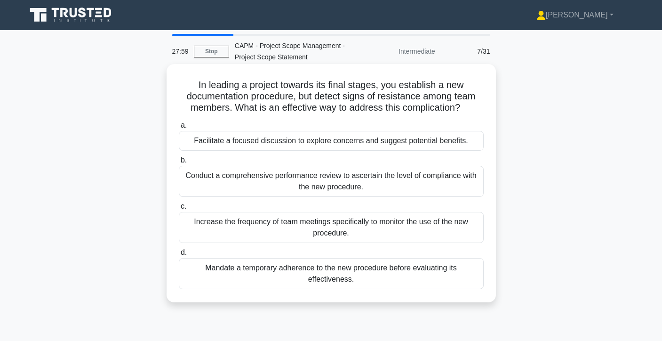
click at [408, 182] on div "Conduct a comprehensive performance review to ascertain the level of compliance…" at bounding box center [331, 181] width 305 height 31
click at [179, 163] on input "b. Conduct a comprehensive performance review to ascertain the level of complia…" at bounding box center [179, 160] width 0 height 6
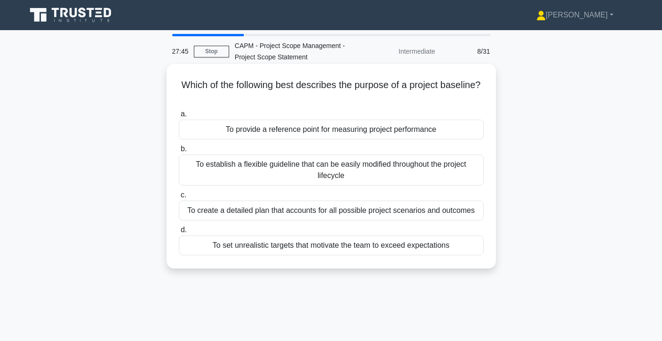
click at [422, 131] on div "To provide a reference point for measuring project performance" at bounding box center [331, 129] width 305 height 20
click at [179, 117] on input "a. To provide a reference point for measuring project performance" at bounding box center [179, 114] width 0 height 6
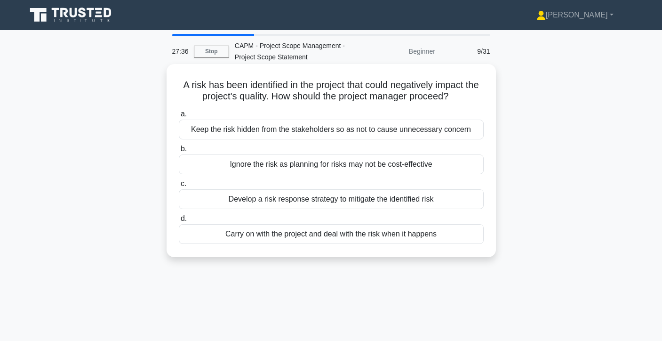
click at [385, 199] on div "Develop a risk response strategy to mitigate the identified risk" at bounding box center [331, 199] width 305 height 20
click at [179, 187] on input "c. Develop a risk response strategy to mitigate the identified risk" at bounding box center [179, 184] width 0 height 6
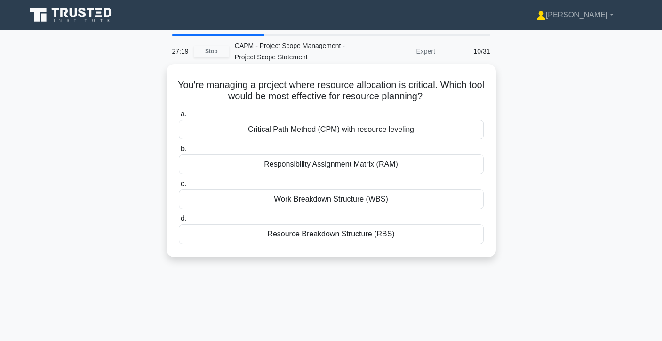
click at [355, 231] on div "Resource Breakdown Structure (RBS)" at bounding box center [331, 234] width 305 height 20
click at [179, 222] on input "d. Resource Breakdown Structure (RBS)" at bounding box center [179, 218] width 0 height 6
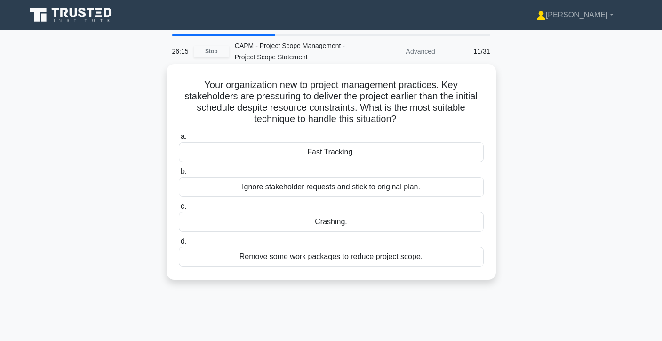
click at [345, 152] on div "Fast Tracking." at bounding box center [331, 152] width 305 height 20
click at [179, 140] on input "a. Fast Tracking." at bounding box center [179, 137] width 0 height 6
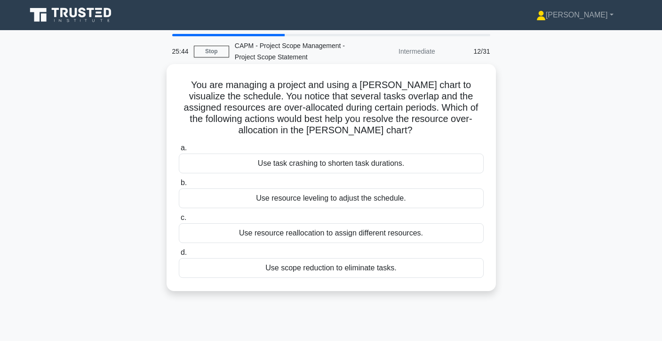
click at [333, 168] on div "Use task crashing to shorten task durations." at bounding box center [331, 163] width 305 height 20
click at [179, 151] on input "a. Use task crashing to shorten task durations." at bounding box center [179, 148] width 0 height 6
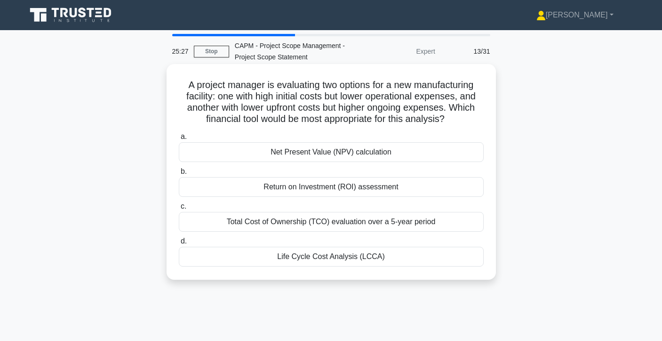
click at [326, 182] on div "Return on Investment (ROI) assessment" at bounding box center [331, 187] width 305 height 20
click at [179, 175] on input "b. Return on Investment (ROI) assessment" at bounding box center [179, 171] width 0 height 6
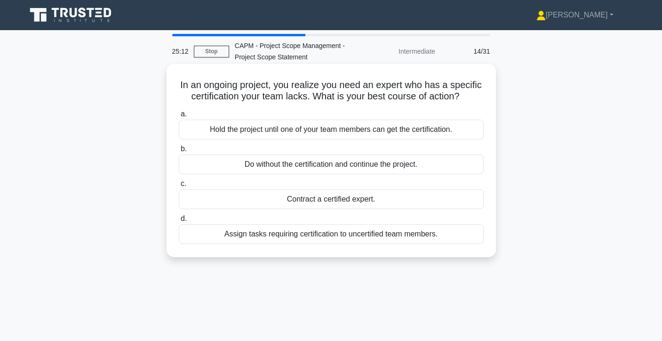
click at [323, 200] on div "Contract a certified expert." at bounding box center [331, 199] width 305 height 20
click at [179, 187] on input "c. Contract a certified expert." at bounding box center [179, 184] width 0 height 6
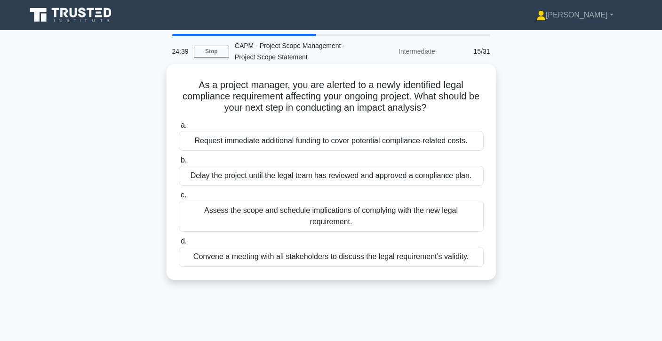
click at [318, 215] on div "Assess the scope and schedule implications of complying with the new legal requ…" at bounding box center [331, 215] width 305 height 31
click at [179, 198] on input "c. Assess the scope and schedule implications of complying with the new legal r…" at bounding box center [179, 195] width 0 height 6
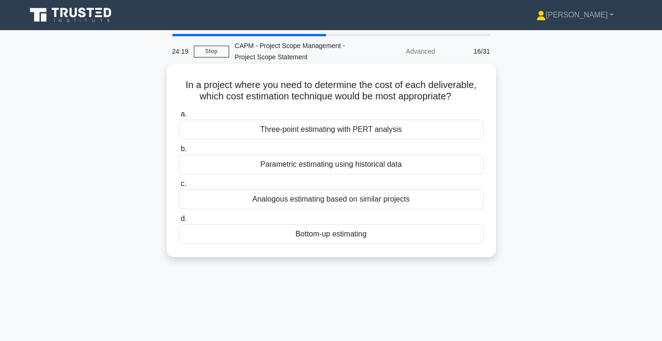
click at [333, 236] on div "Bottom-up estimating" at bounding box center [331, 234] width 305 height 20
click at [179, 222] on input "d. Bottom-up estimating" at bounding box center [179, 218] width 0 height 6
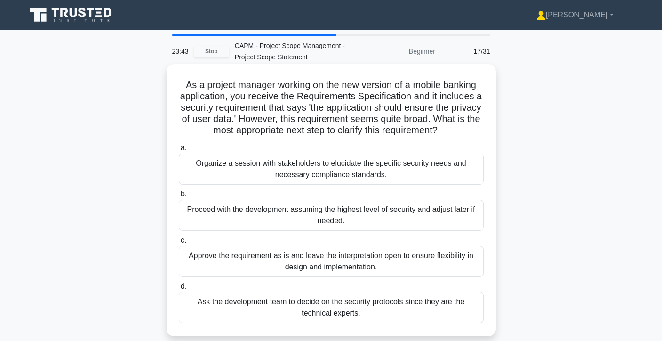
click at [369, 180] on div "Organize a session with stakeholders to elucidate the specific security needs a…" at bounding box center [331, 168] width 305 height 31
click at [179, 151] on input "a. Organize a session with stakeholders to elucidate the specific security need…" at bounding box center [179, 148] width 0 height 6
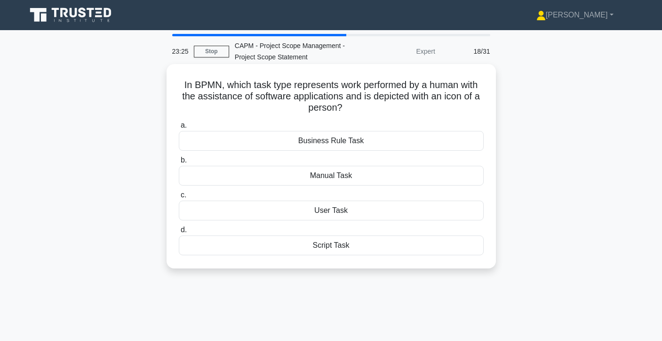
click at [345, 208] on div "User Task" at bounding box center [331, 210] width 305 height 20
click at [179, 198] on input "c. User Task" at bounding box center [179, 195] width 0 height 6
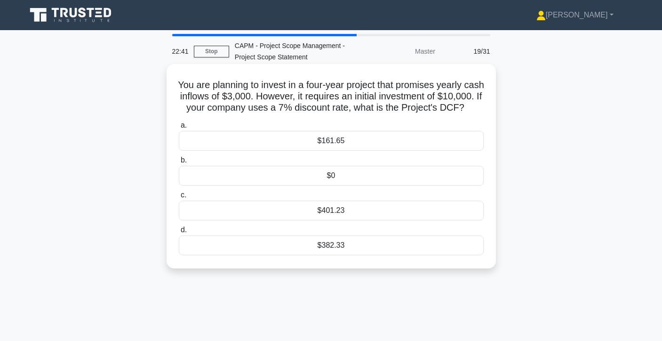
click at [246, 255] on div "$382.33" at bounding box center [331, 245] width 305 height 20
click at [179, 233] on input "d. $382.33" at bounding box center [179, 230] width 0 height 6
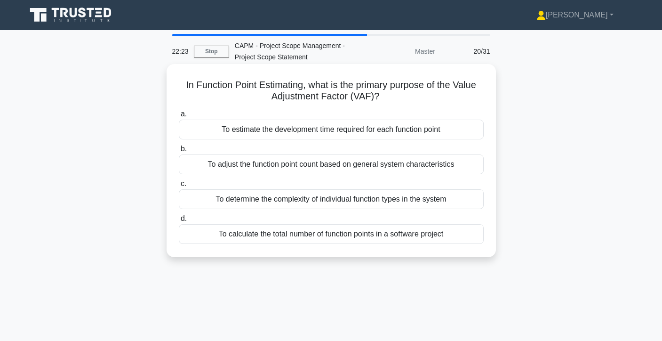
click at [336, 132] on div "To estimate the development time required for each function point" at bounding box center [331, 129] width 305 height 20
click at [179, 117] on input "a. To estimate the development time required for each function point" at bounding box center [179, 114] width 0 height 6
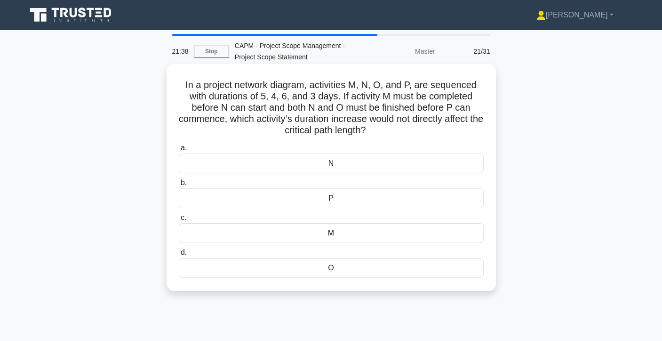
click at [350, 200] on div "P" at bounding box center [331, 198] width 305 height 20
click at [179, 186] on input "b. P" at bounding box center [179, 183] width 0 height 6
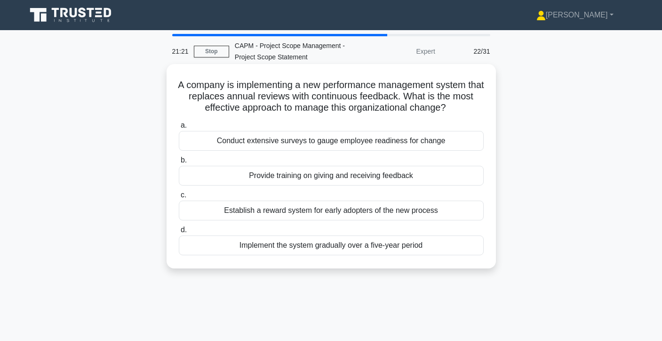
click at [346, 211] on div "Establish a reward system for early adopters of the new process" at bounding box center [331, 210] width 305 height 20
click at [179, 198] on input "c. Establish a reward system for early adopters of the new process" at bounding box center [179, 195] width 0 height 6
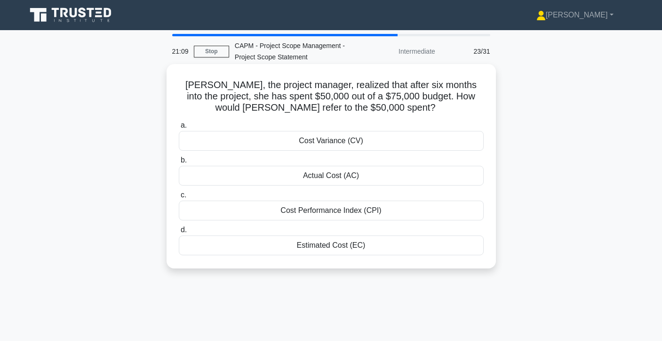
click at [354, 178] on div "Actual Cost (AC)" at bounding box center [331, 176] width 305 height 20
click at [179, 163] on input "b. Actual Cost (AC)" at bounding box center [179, 160] width 0 height 6
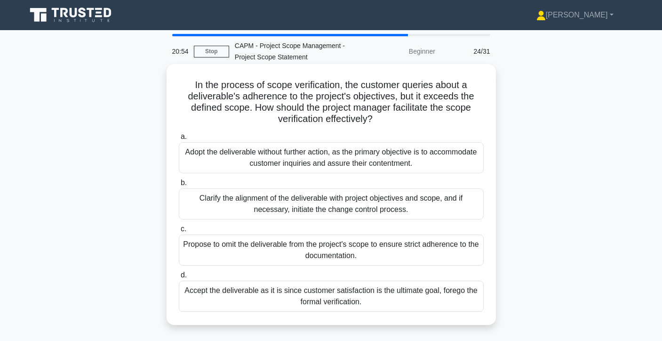
click at [349, 198] on div "Clarify the alignment of the deliverable with project objectives and scope, and…" at bounding box center [331, 203] width 305 height 31
click at [179, 186] on input "b. Clarify the alignment of the deliverable with project objectives and scope, …" at bounding box center [179, 183] width 0 height 6
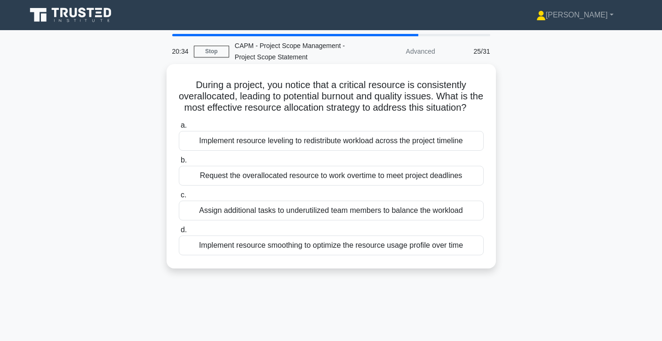
click at [379, 142] on div "Implement resource leveling to redistribute workload across the project timeline" at bounding box center [331, 141] width 305 height 20
click at [179, 128] on input "a. Implement resource leveling to redistribute workload across the project time…" at bounding box center [179, 125] width 0 height 6
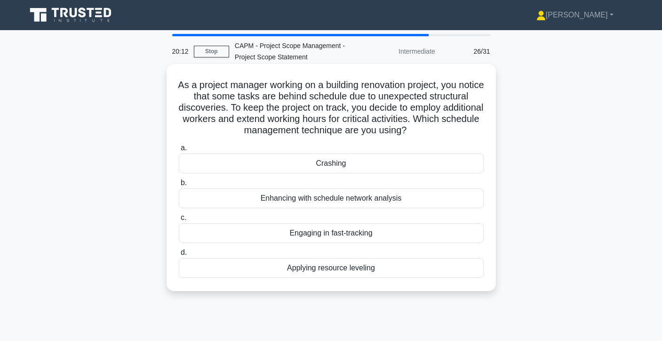
click at [373, 163] on div "Crashing" at bounding box center [331, 163] width 305 height 20
click at [179, 151] on input "a. Crashing" at bounding box center [179, 148] width 0 height 6
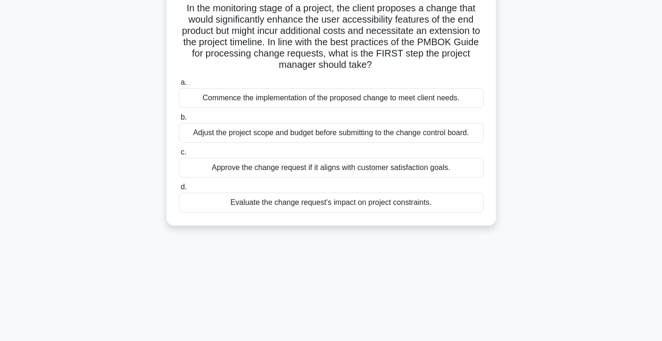
scroll to position [77, 0]
click at [349, 205] on div "Evaluate the change request's impact on project constraints." at bounding box center [331, 202] width 305 height 20
click at [179, 190] on input "d. Evaluate the change request's impact on project constraints." at bounding box center [179, 186] width 0 height 6
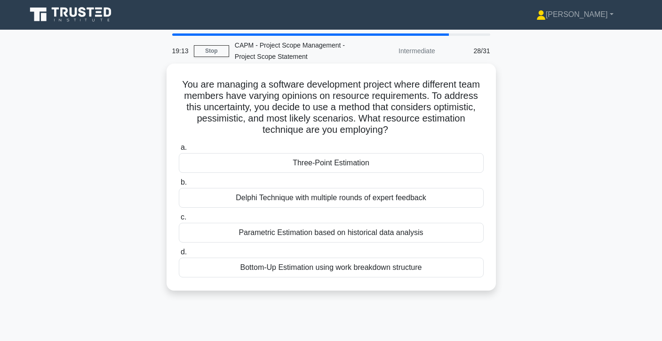
scroll to position [0, 0]
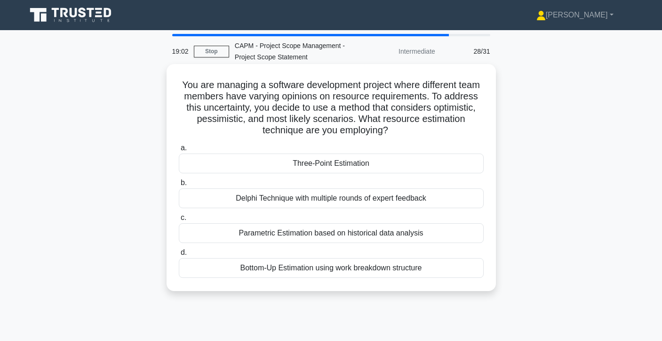
click at [360, 163] on div "Three-Point Estimation" at bounding box center [331, 163] width 305 height 20
click at [179, 151] on input "a. Three-Point Estimation" at bounding box center [179, 148] width 0 height 6
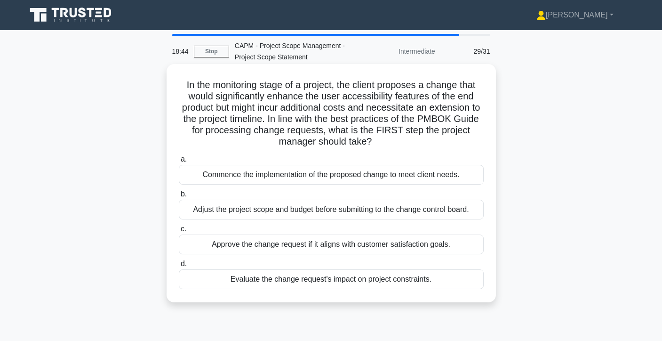
click at [312, 284] on div "Evaluate the change request's impact on project constraints." at bounding box center [331, 279] width 305 height 20
click at [179, 267] on input "d. Evaluate the change request's impact on project constraints." at bounding box center [179, 264] width 0 height 6
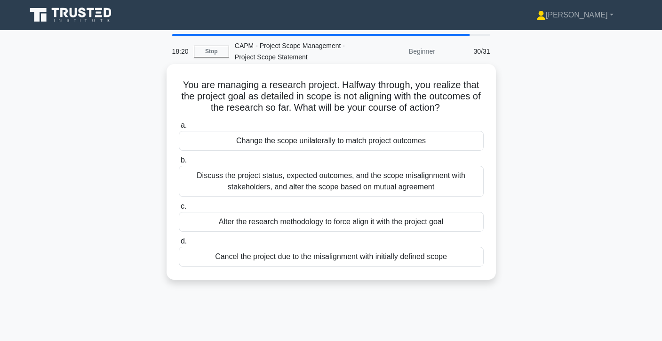
click at [356, 183] on div "Discuss the project status, expected outcomes, and the scope misalignment with …" at bounding box center [331, 181] width 305 height 31
click at [179, 163] on input "b. Discuss the project status, expected outcomes, and the scope misalignment wi…" at bounding box center [179, 160] width 0 height 6
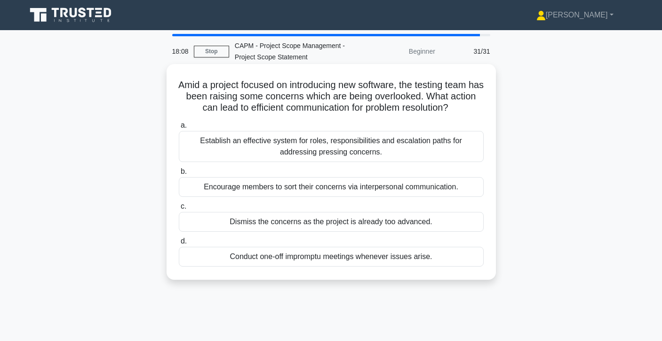
click at [367, 146] on div "Establish an effective system for roles, responsibilities and escalation paths …" at bounding box center [331, 146] width 305 height 31
click at [179, 128] on input "a. Establish an effective system for roles, responsibilities and escalation pat…" at bounding box center [179, 125] width 0 height 6
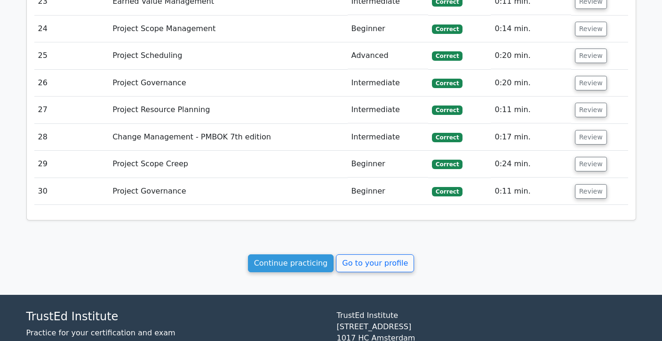
scroll to position [2066, 0]
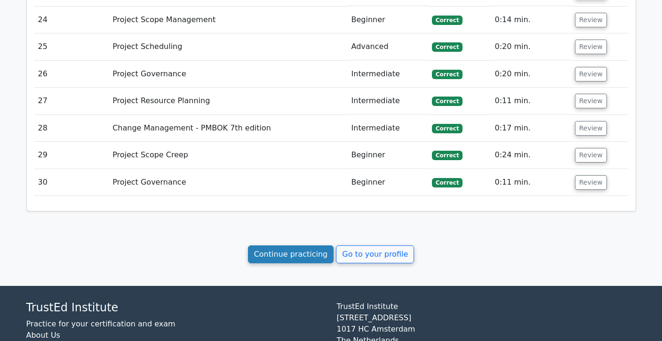
click at [319, 245] on link "Continue practicing" at bounding box center [291, 254] width 86 height 18
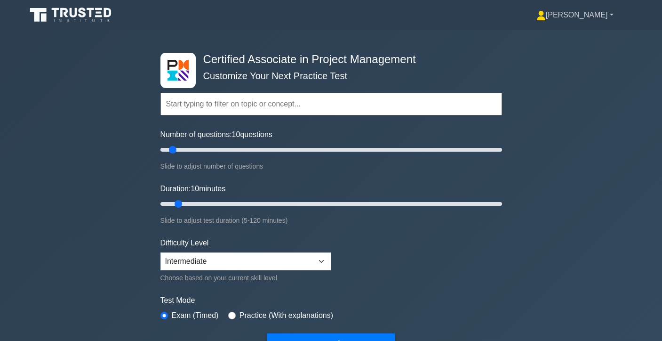
click at [595, 16] on link "[PERSON_NAME]" at bounding box center [575, 15] width 122 height 19
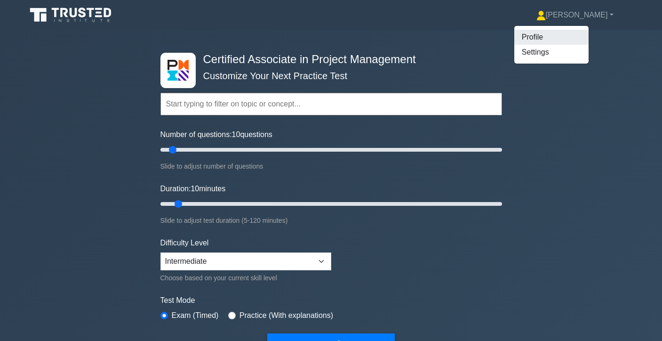
click at [589, 40] on link "Profile" at bounding box center [551, 37] width 74 height 15
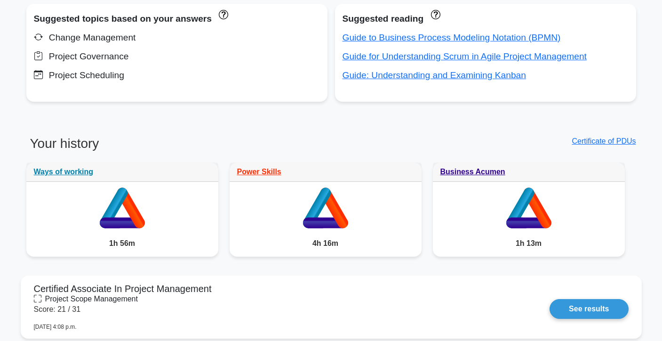
scroll to position [377, 0]
